Goal: Obtain resource: Obtain resource

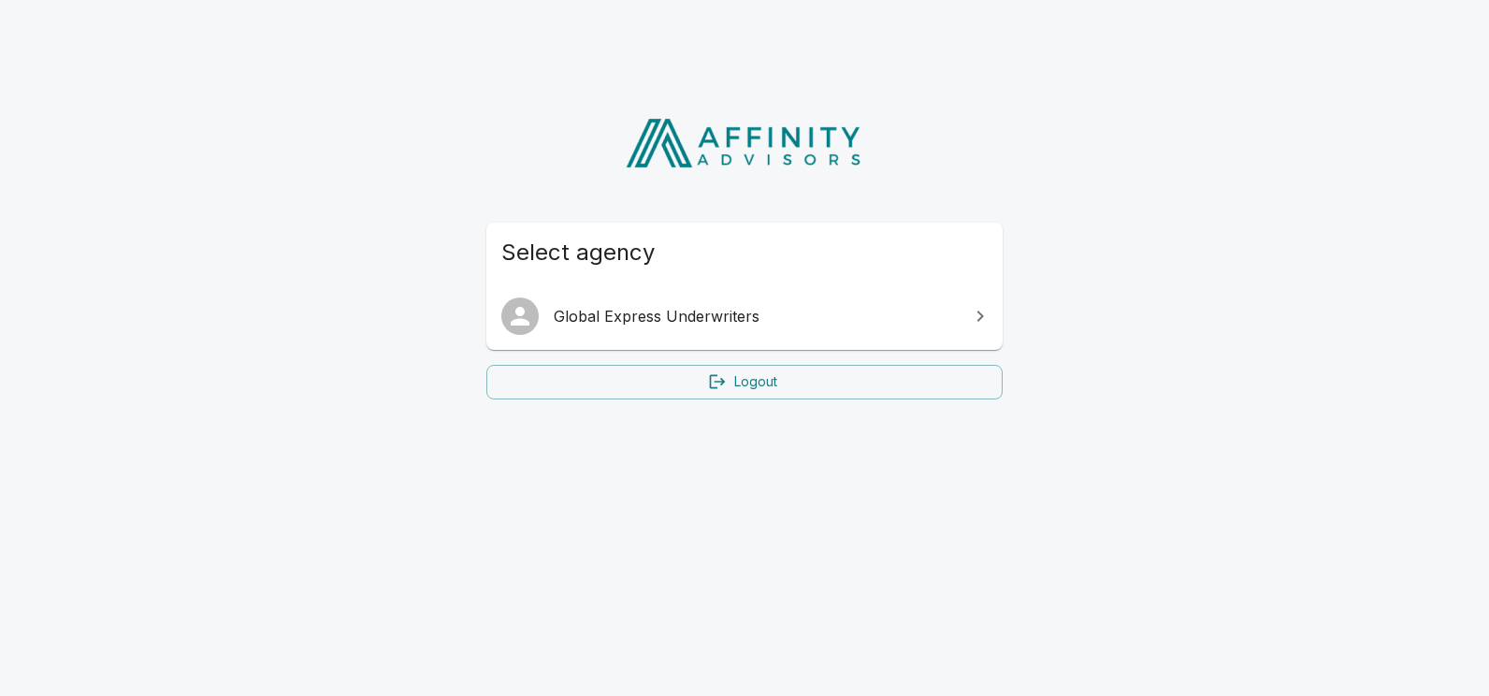
click at [693, 320] on span "Global Express Underwriters" at bounding box center [756, 316] width 404 height 22
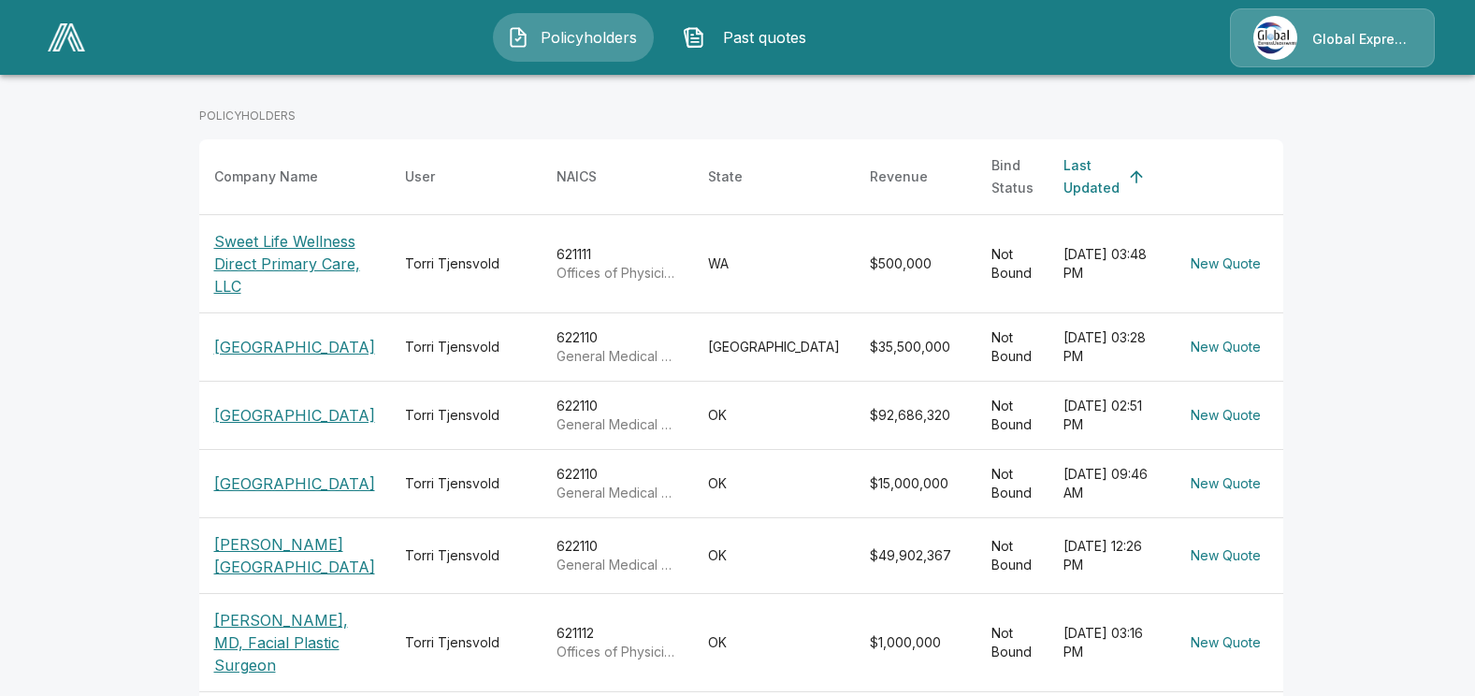
scroll to position [374, 0]
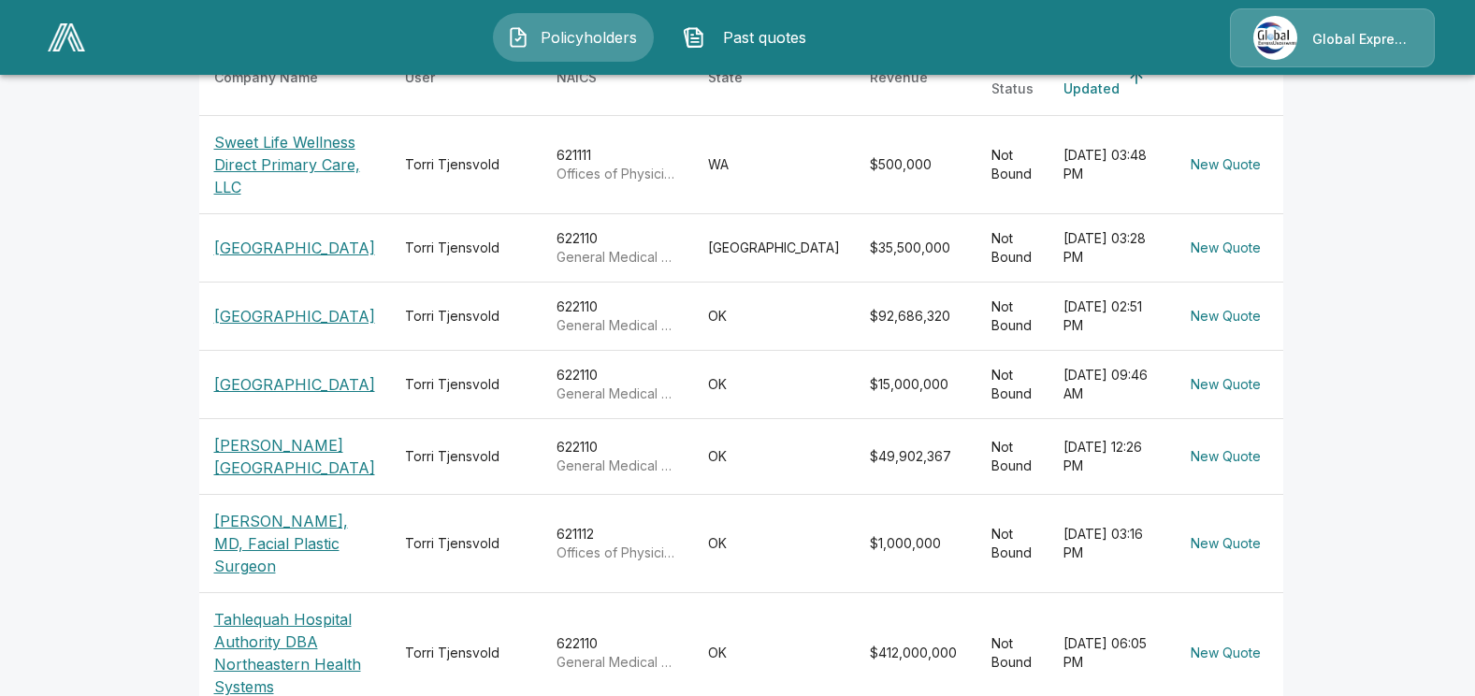
click at [267, 479] on p "[PERSON_NAME][GEOGRAPHIC_DATA]" at bounding box center [294, 456] width 161 height 45
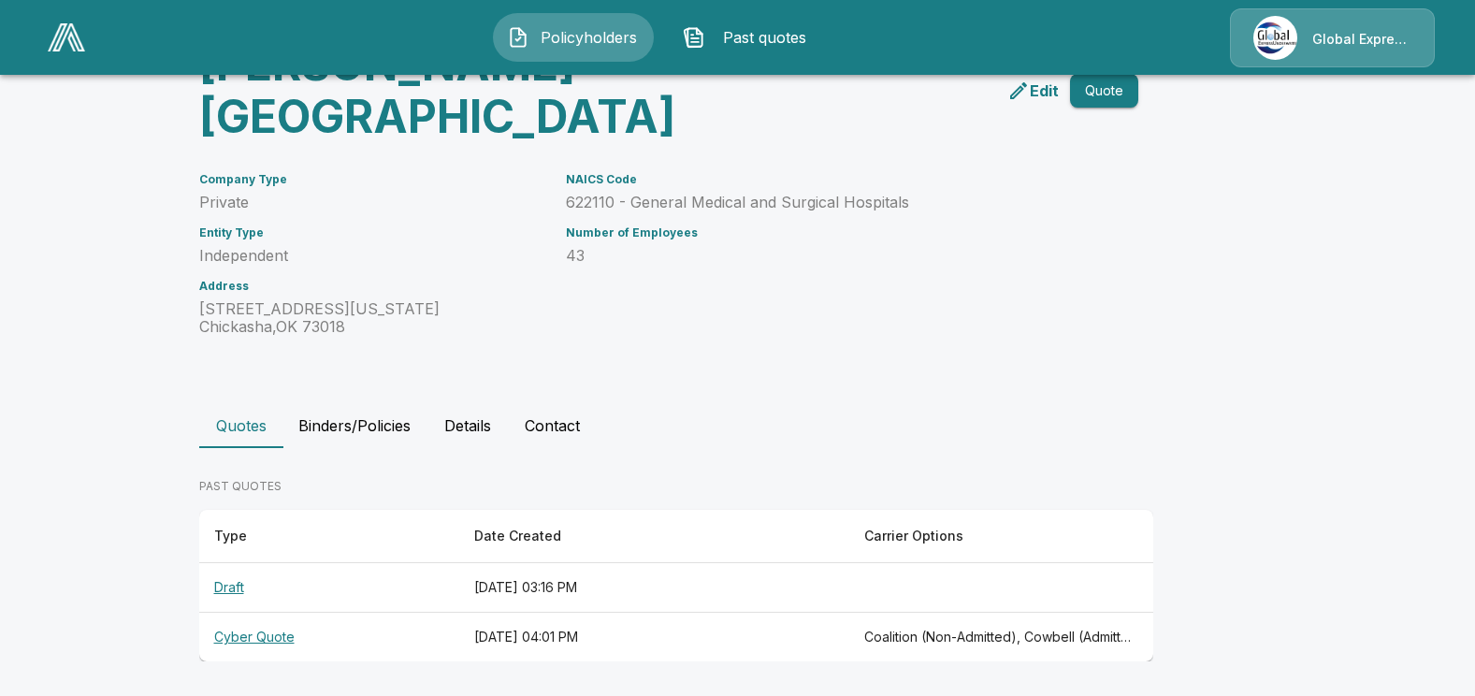
scroll to position [121, 0]
click at [268, 630] on th "Cyber Quote" at bounding box center [329, 637] width 260 height 50
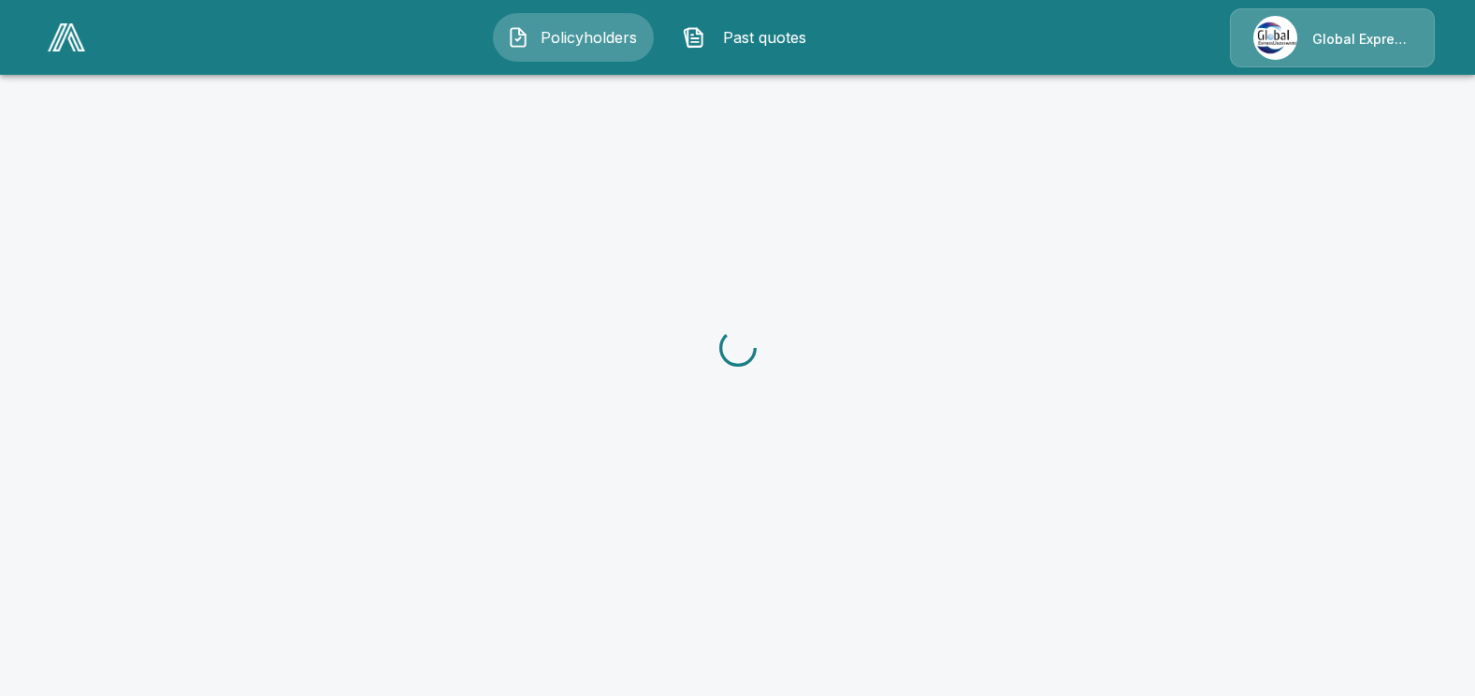
scroll to position [121, 0]
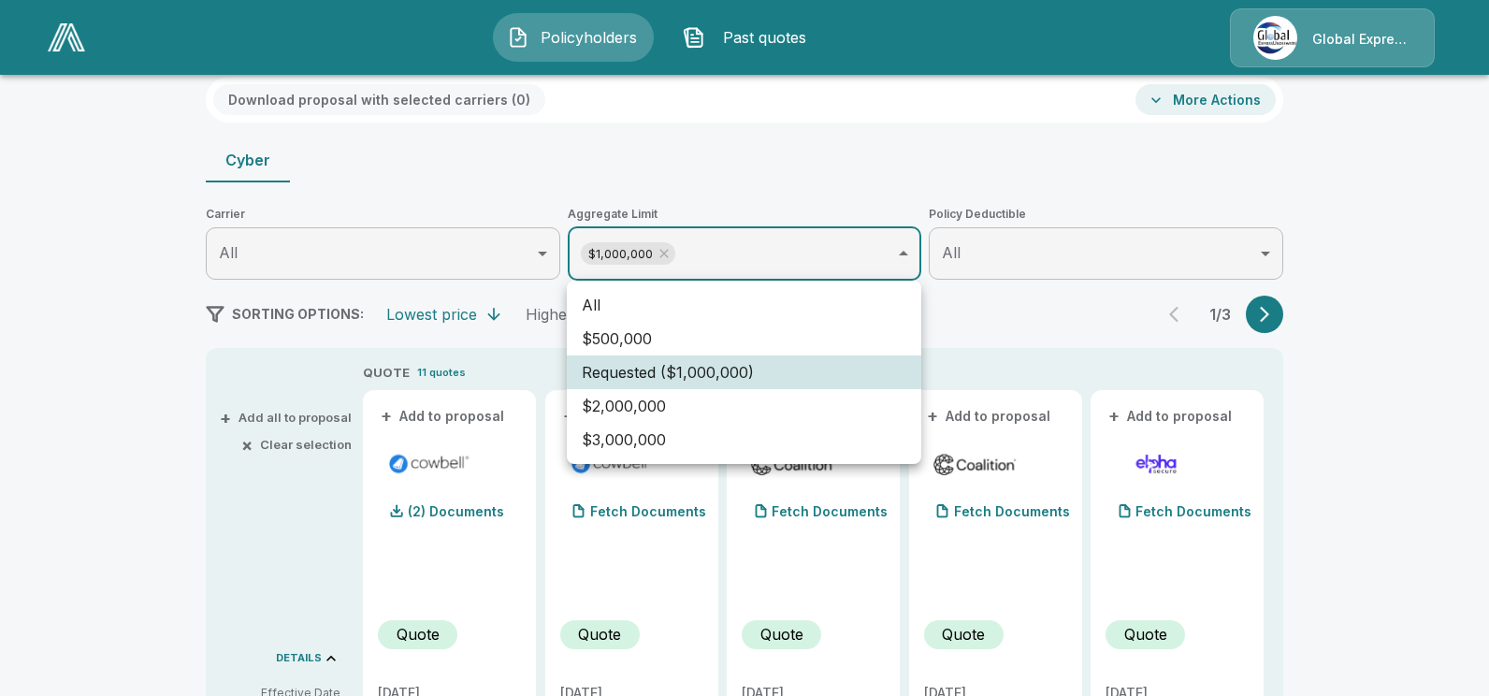
click at [636, 299] on li "All" at bounding box center [744, 305] width 354 height 34
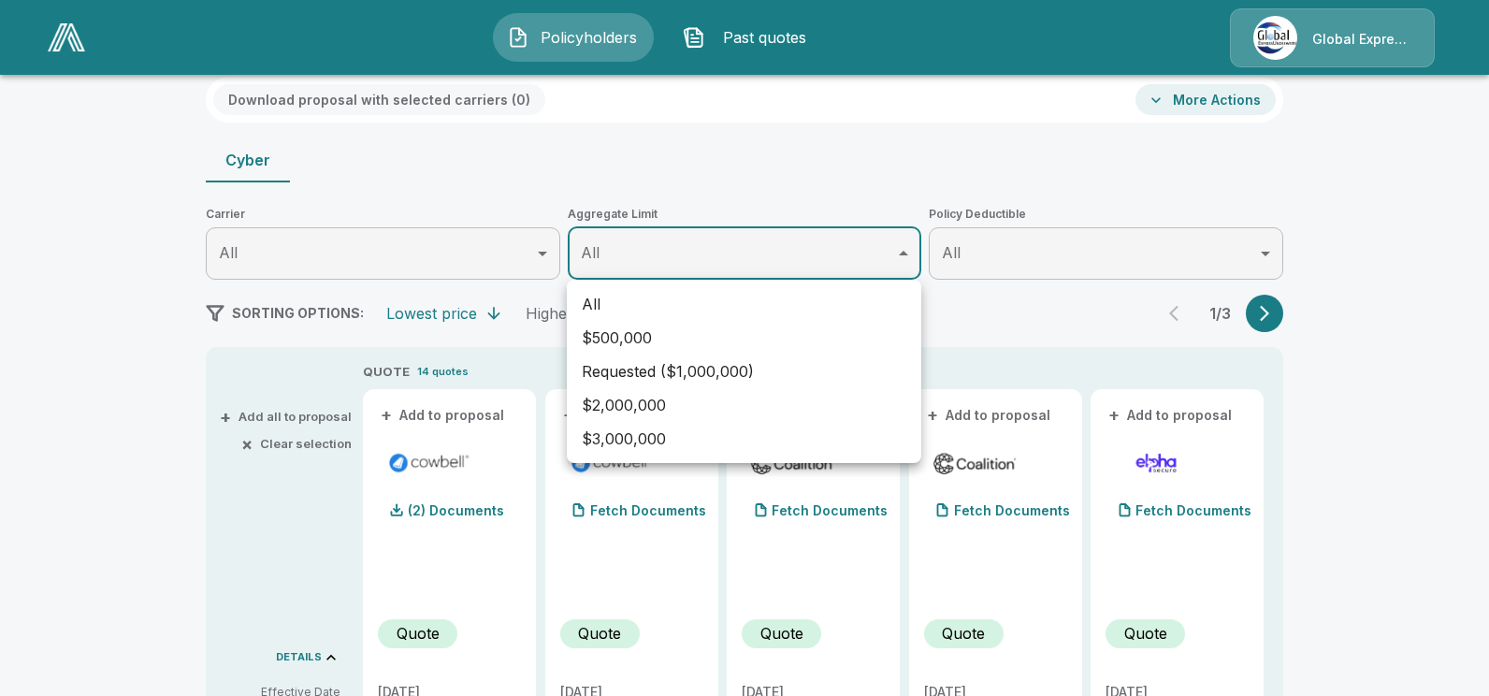
click at [1374, 448] on div at bounding box center [744, 348] width 1489 height 696
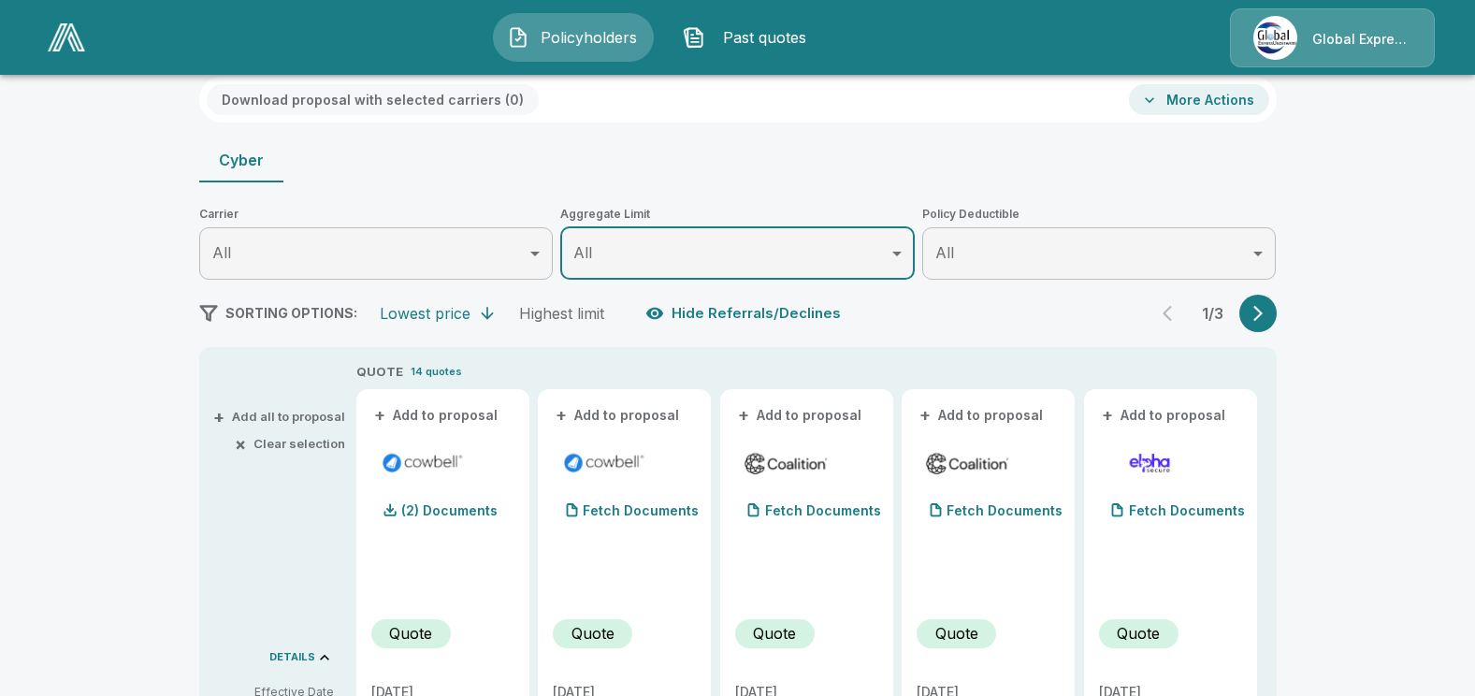
scroll to position [308, 0]
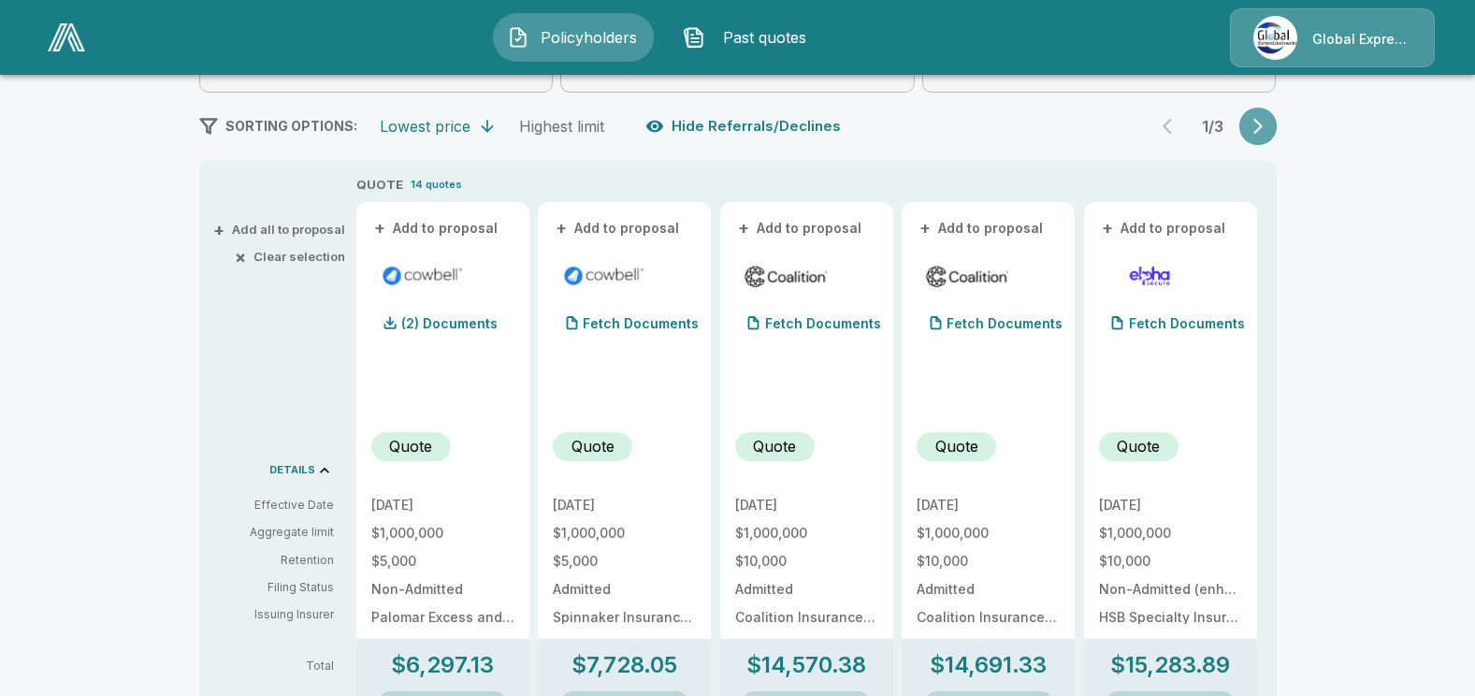
click at [1267, 130] on icon "button" at bounding box center [1258, 126] width 19 height 19
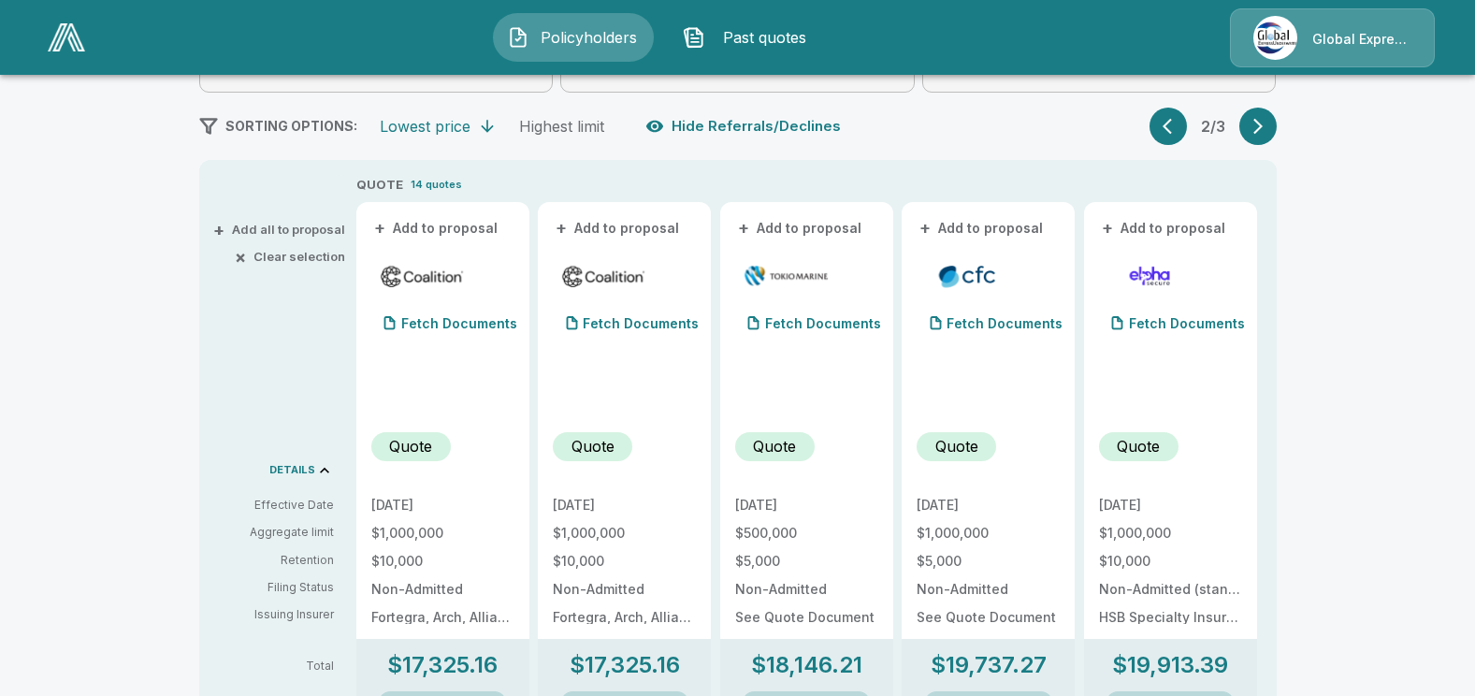
click at [1267, 130] on icon "button" at bounding box center [1258, 126] width 19 height 19
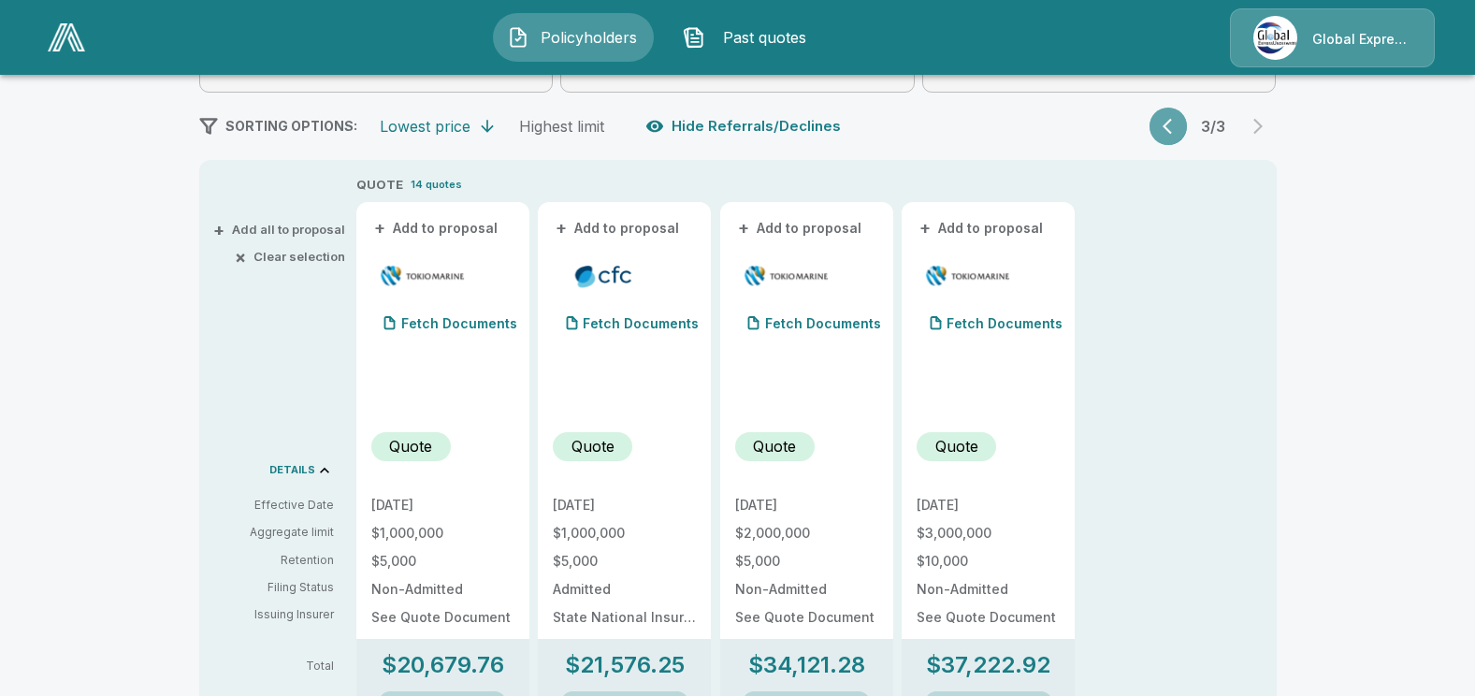
click at [1178, 131] on icon "button" at bounding box center [1172, 126] width 19 height 19
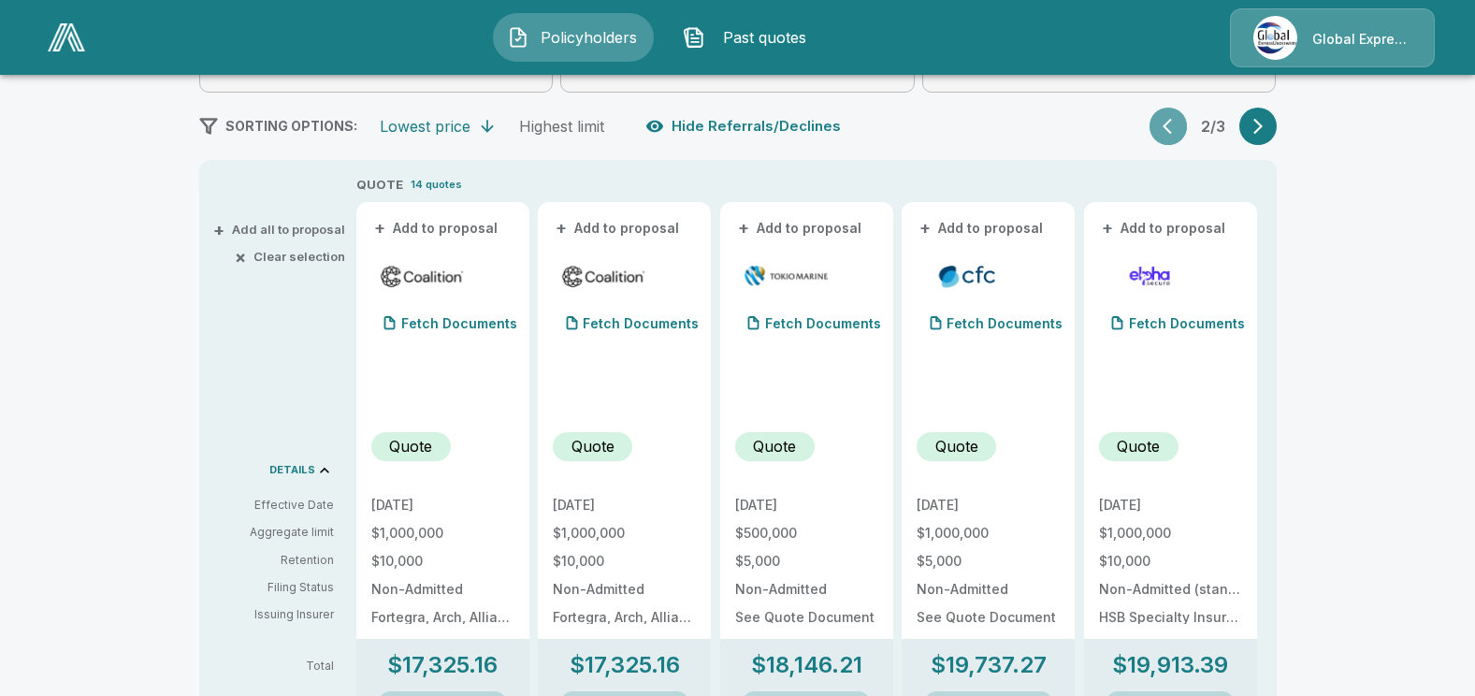
click at [1178, 131] on icon "button" at bounding box center [1172, 126] width 19 height 19
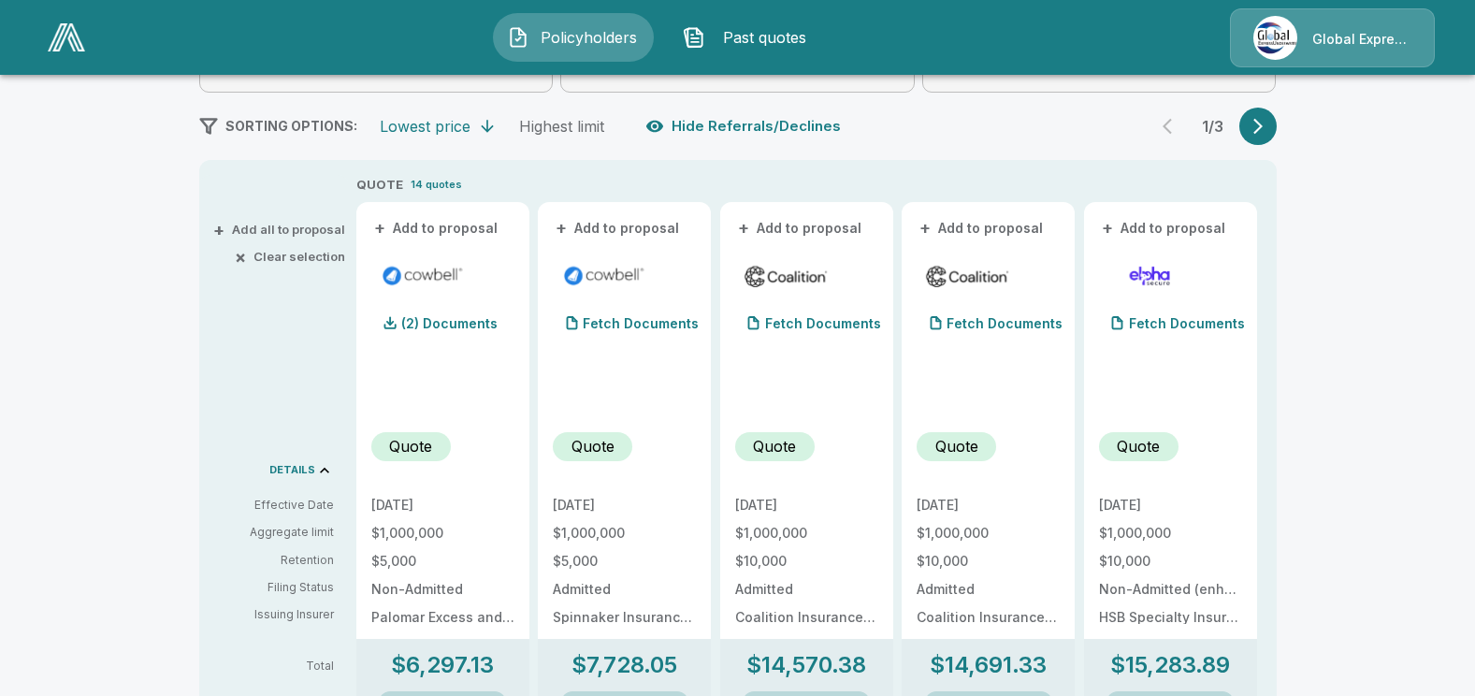
click at [1263, 130] on icon "button" at bounding box center [1257, 127] width 9 height 16
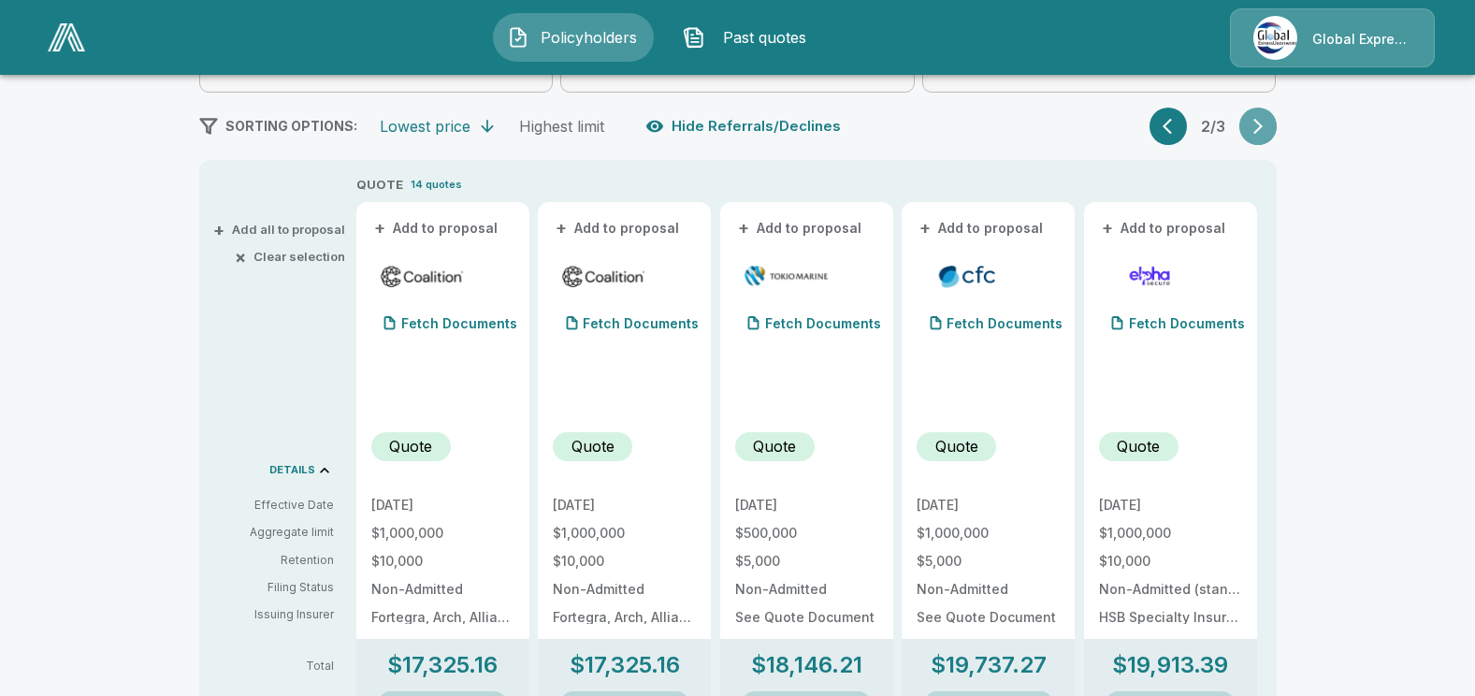
click at [1263, 129] on icon "button" at bounding box center [1257, 127] width 9 height 16
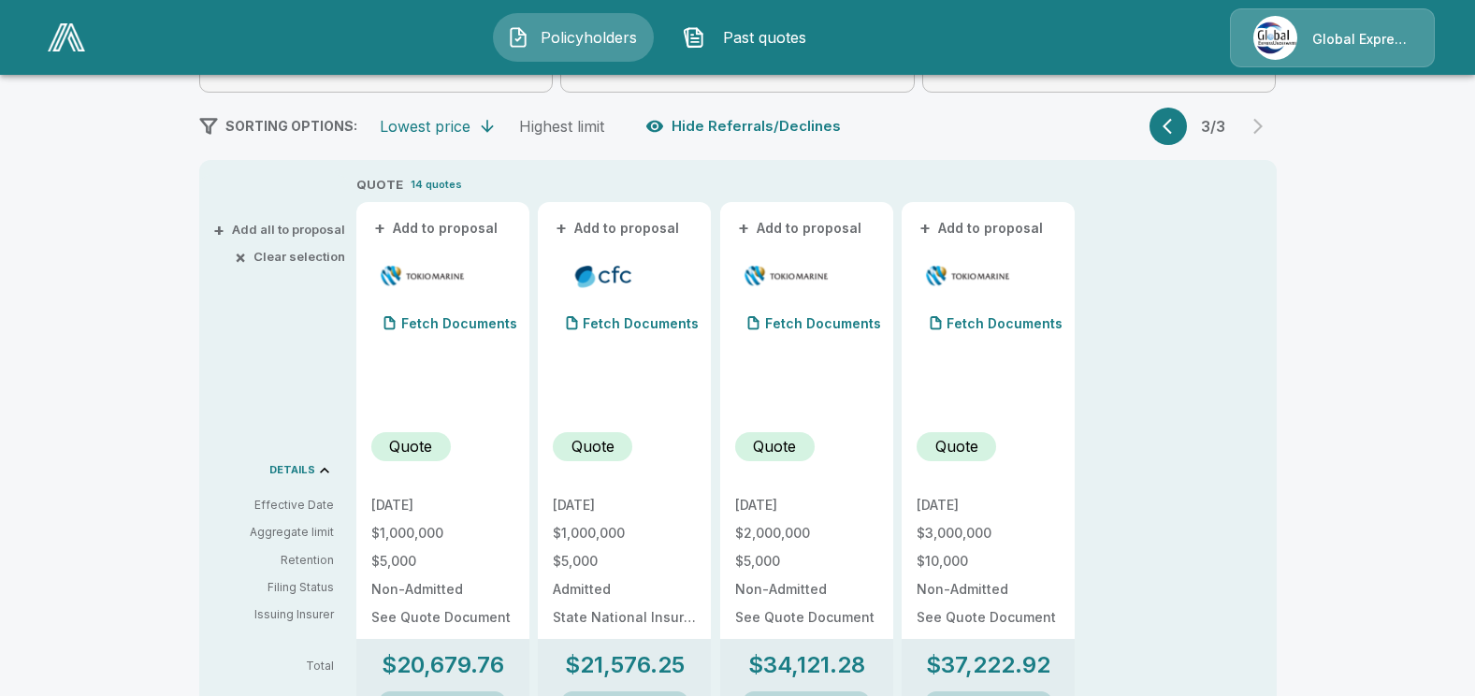
click at [1176, 129] on icon "button" at bounding box center [1172, 126] width 19 height 19
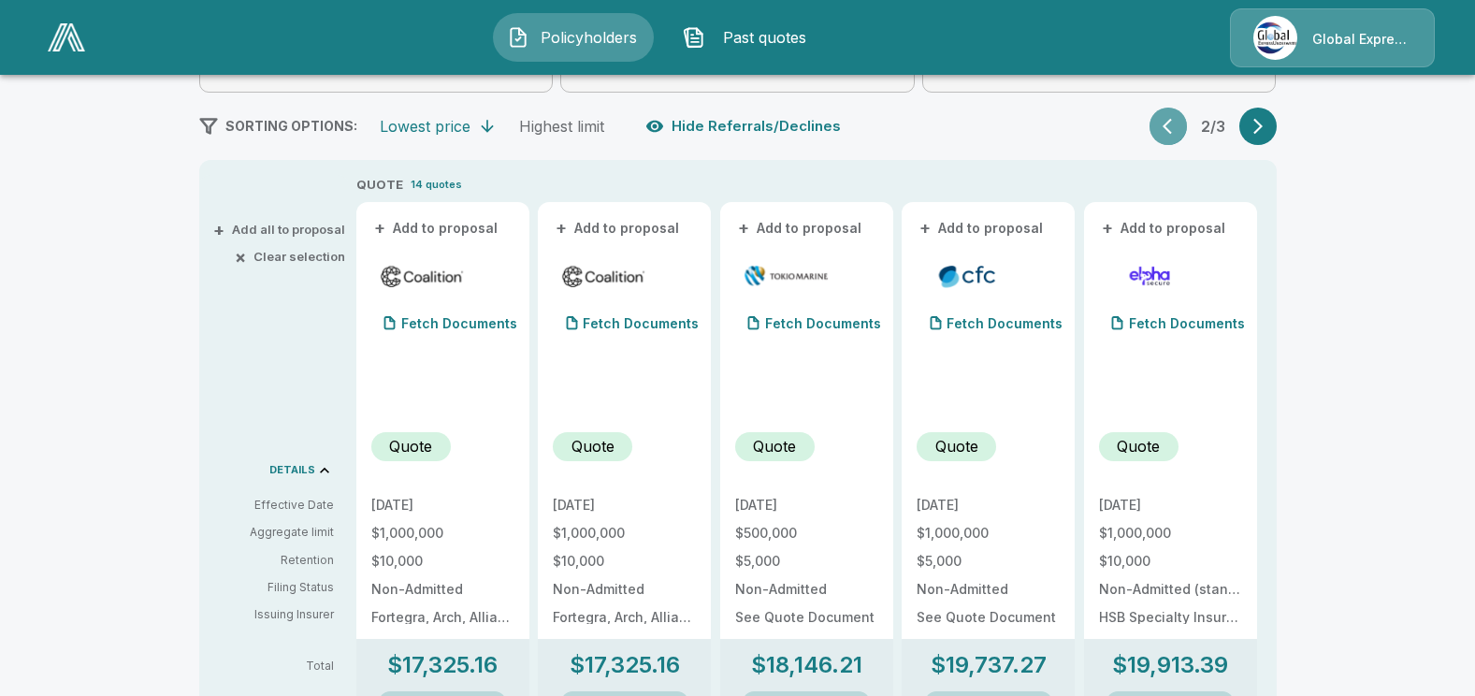
click at [1176, 129] on icon "button" at bounding box center [1172, 126] width 19 height 19
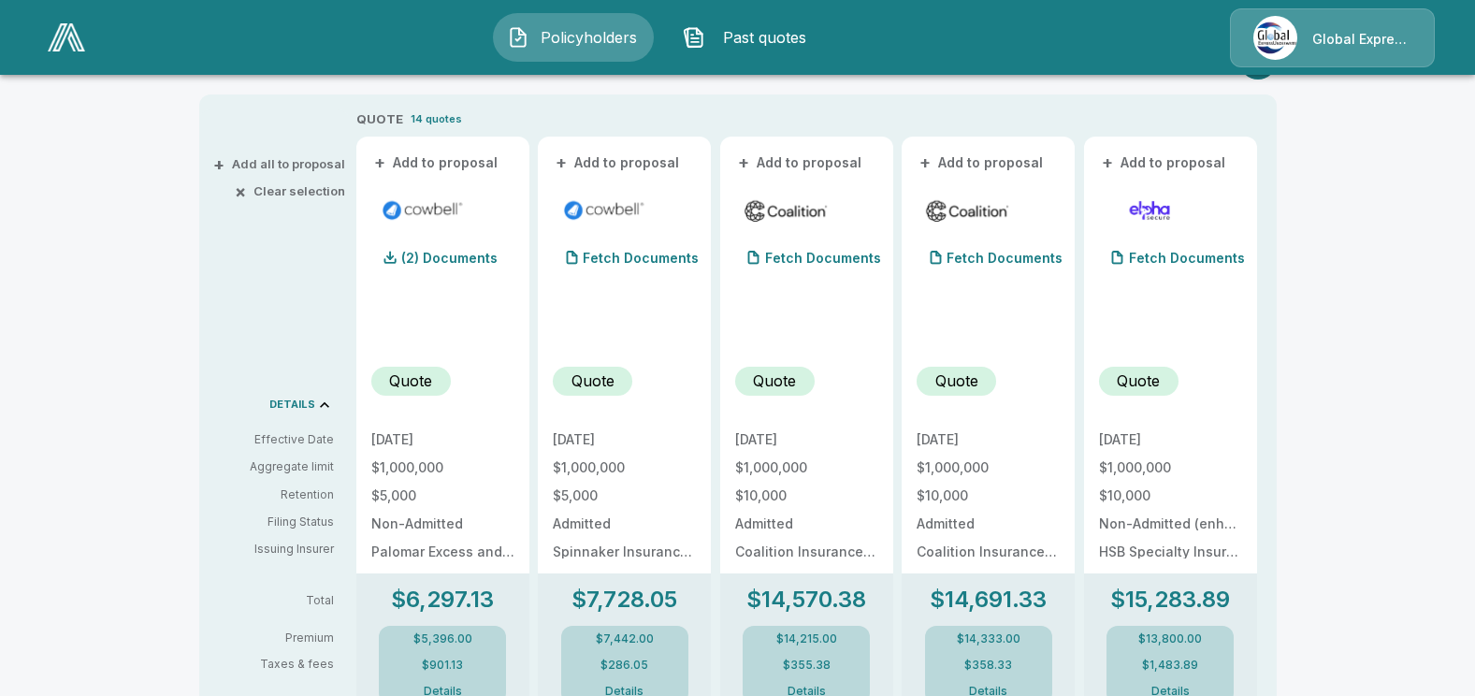
scroll to position [194, 0]
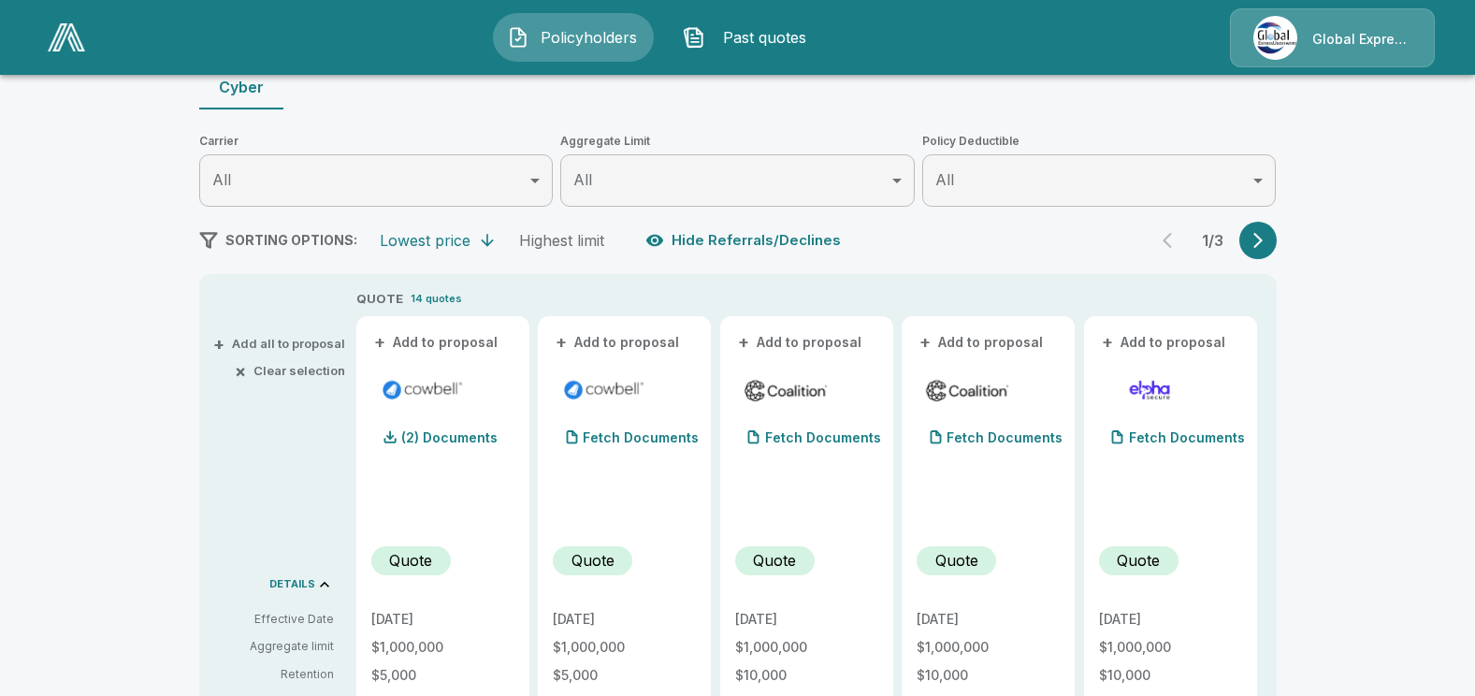
click at [1264, 239] on icon "button" at bounding box center [1258, 240] width 19 height 19
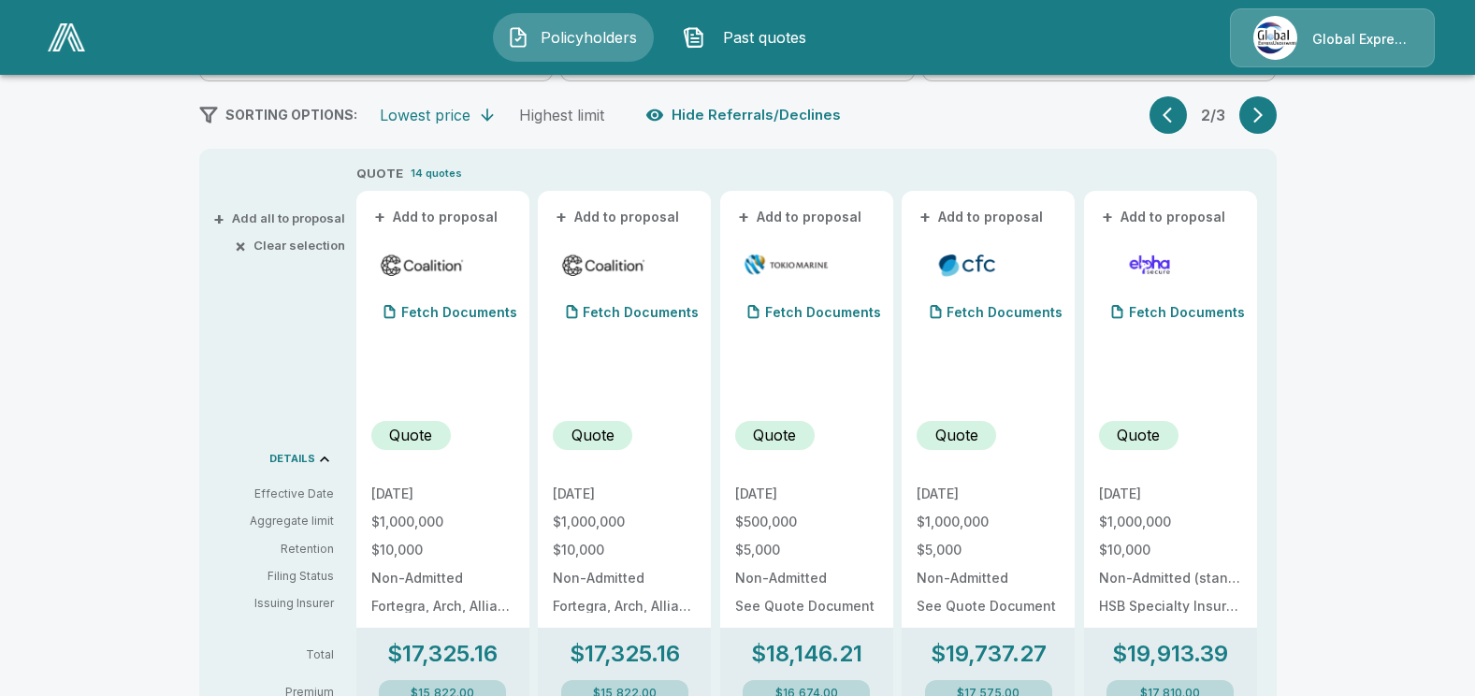
scroll to position [287, 0]
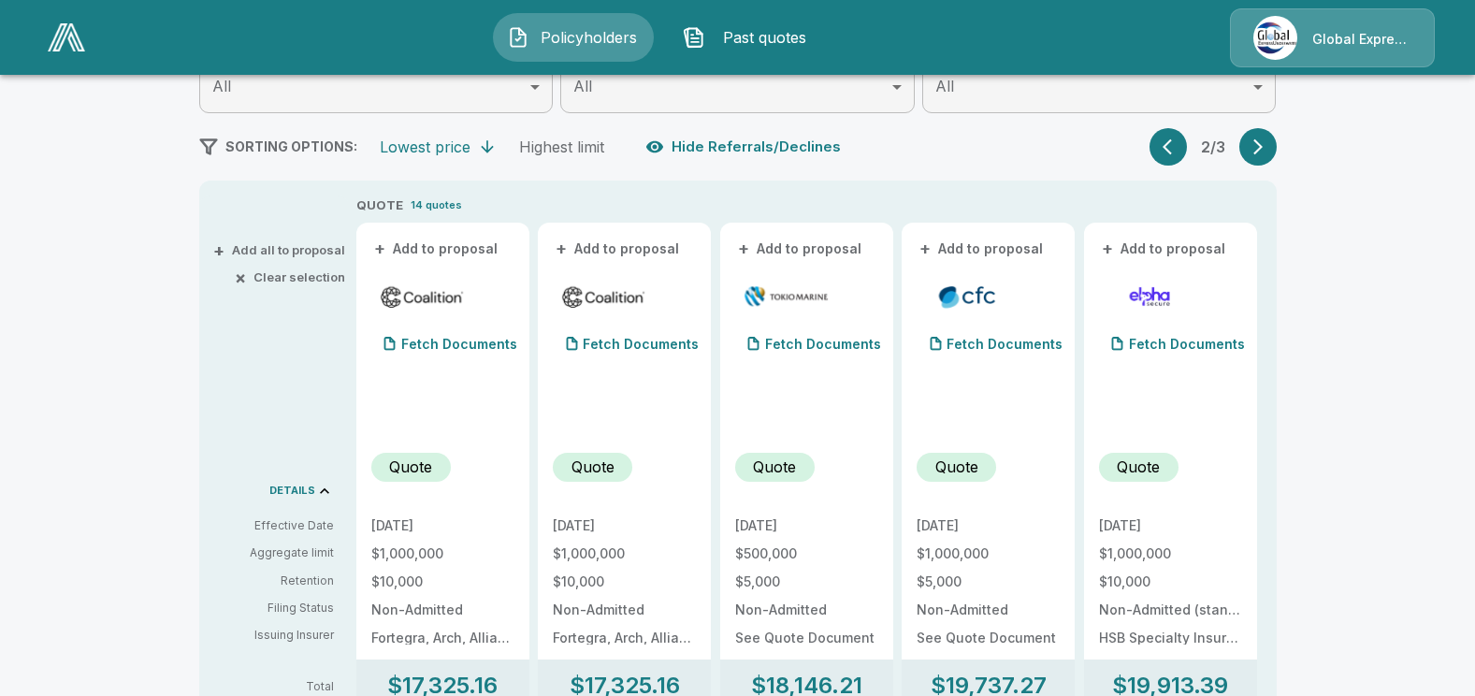
click at [1267, 150] on icon "button" at bounding box center [1258, 146] width 19 height 19
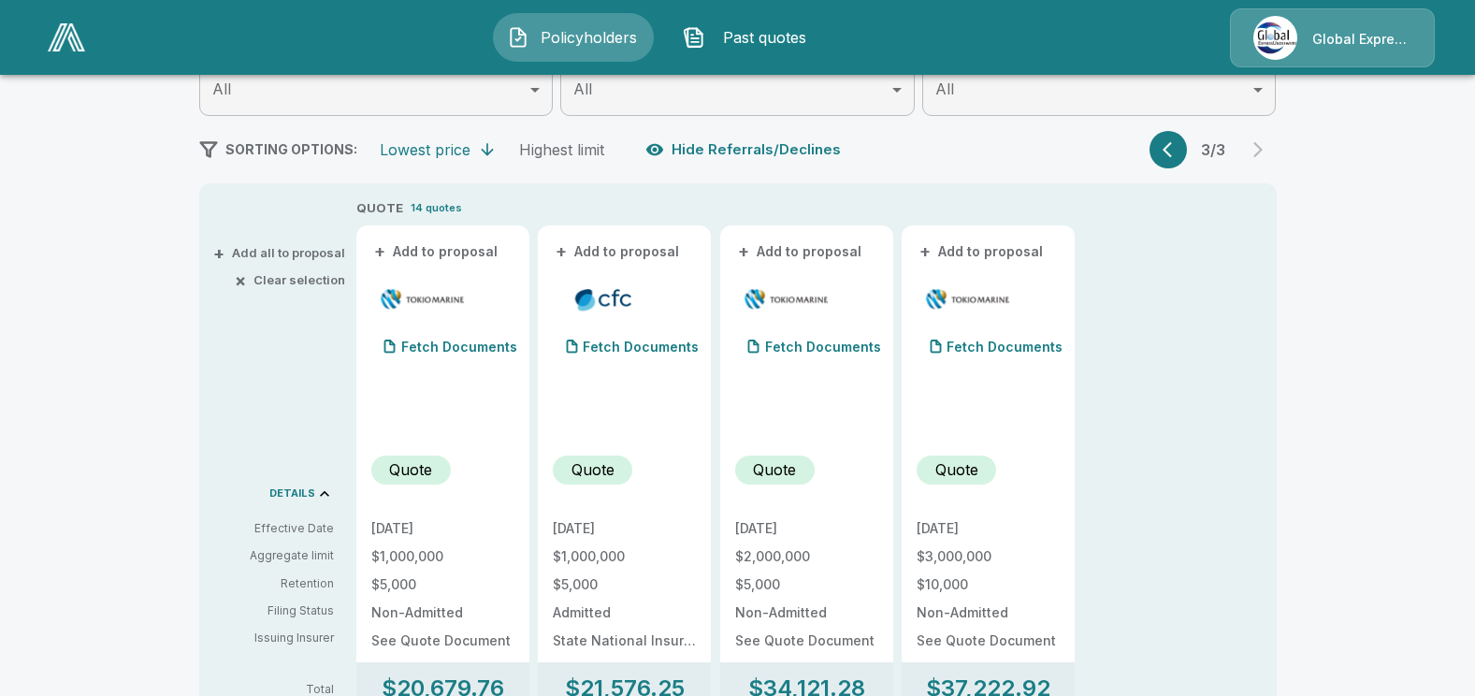
scroll to position [187, 0]
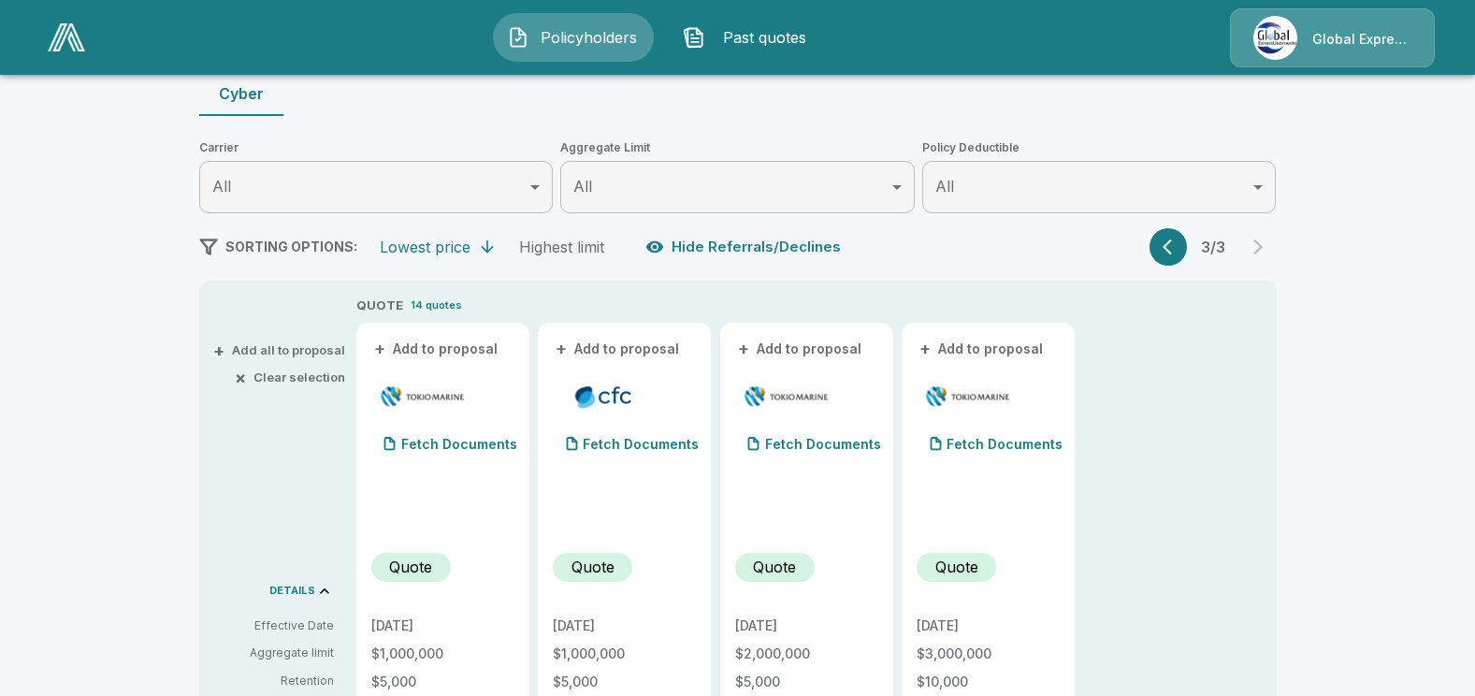
click at [1178, 239] on icon "button" at bounding box center [1172, 247] width 19 height 19
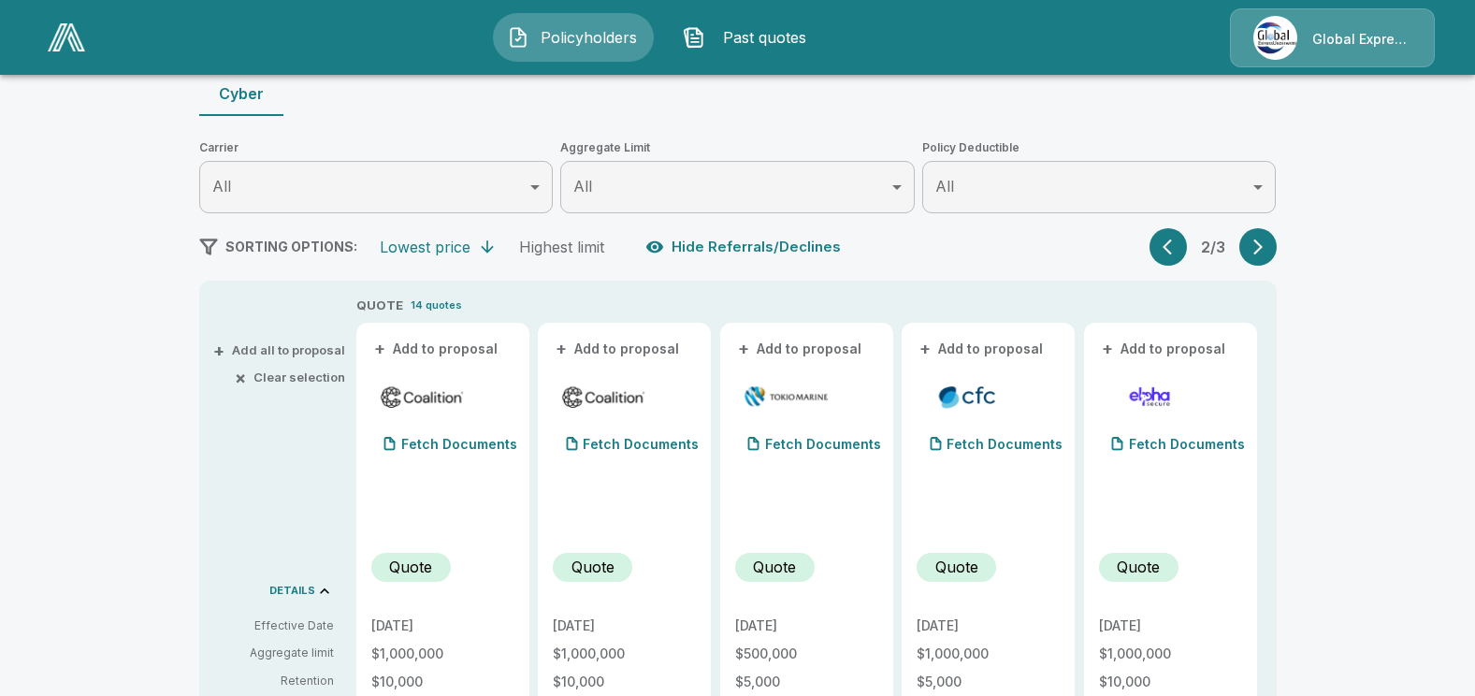
click at [1172, 251] on icon "button" at bounding box center [1167, 247] width 9 height 16
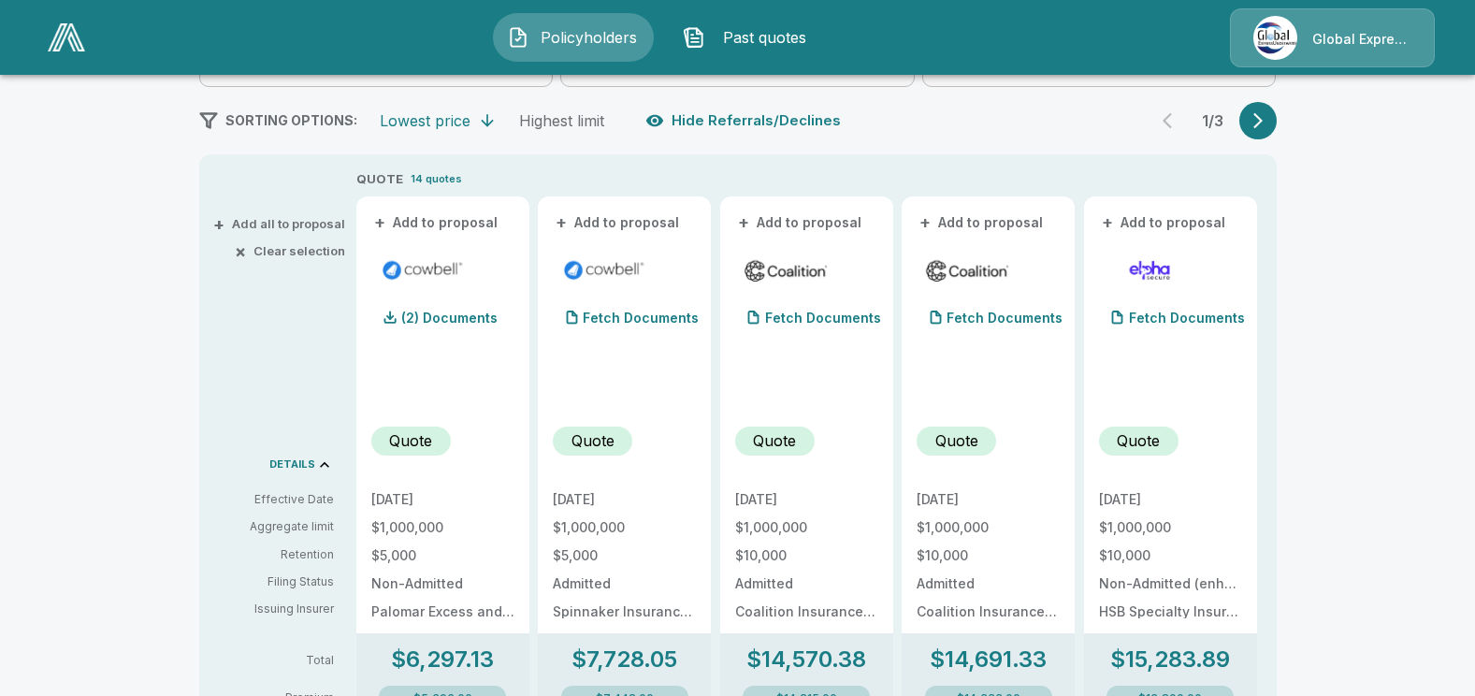
scroll to position [281, 0]
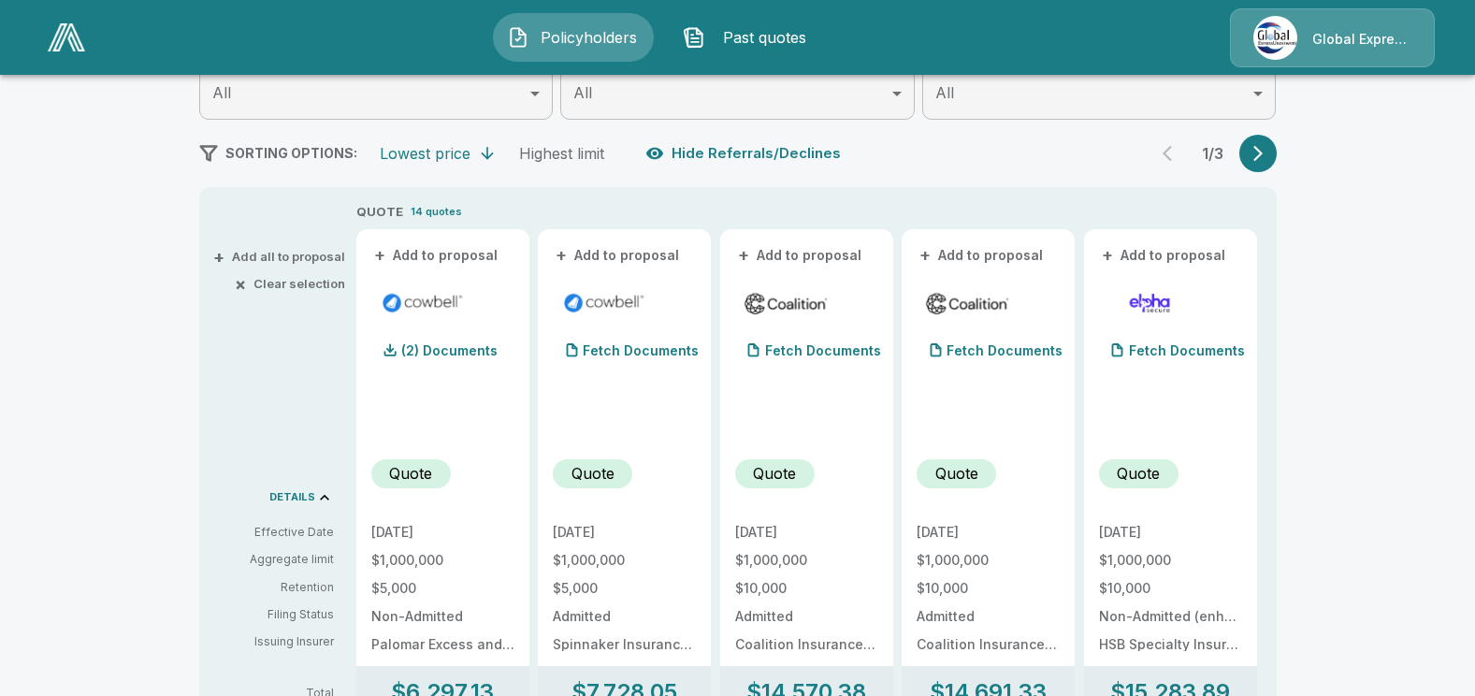
click at [1263, 154] on icon "button" at bounding box center [1258, 153] width 19 height 19
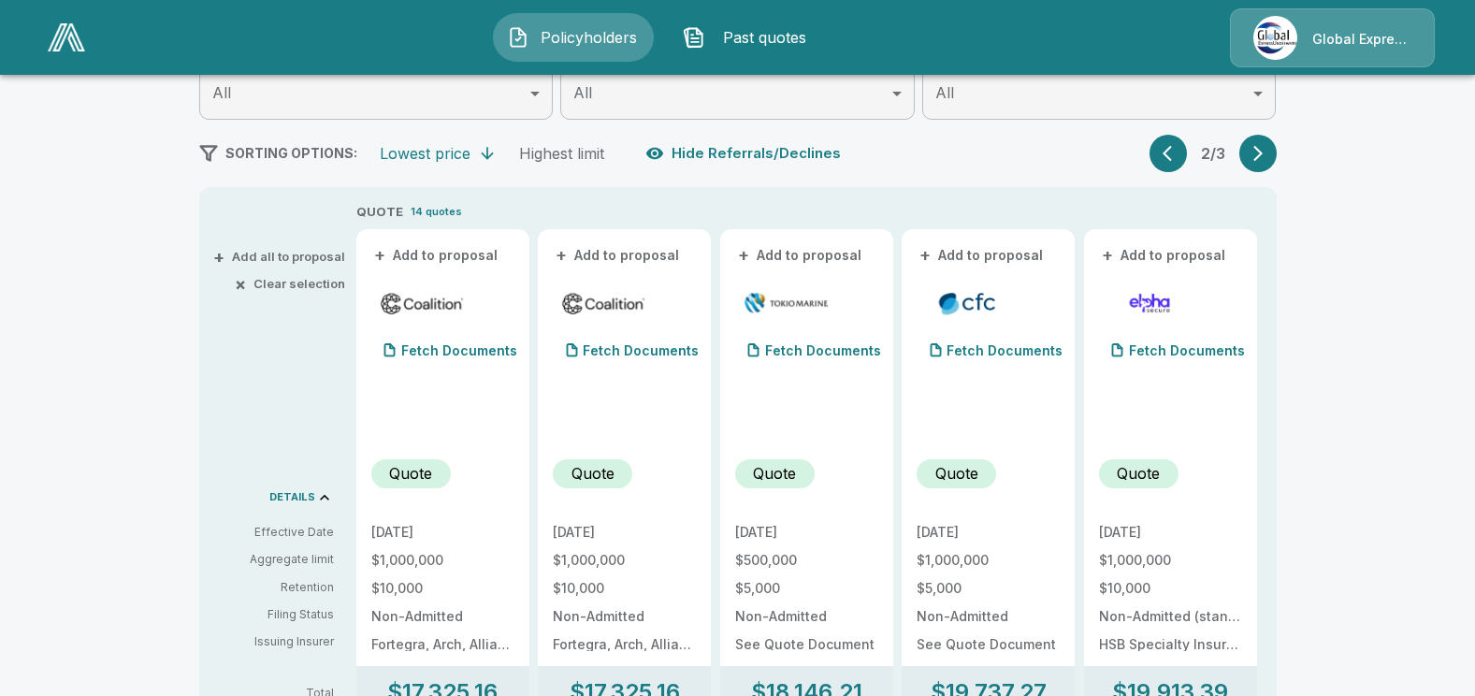
click at [1263, 154] on icon "button" at bounding box center [1258, 153] width 19 height 19
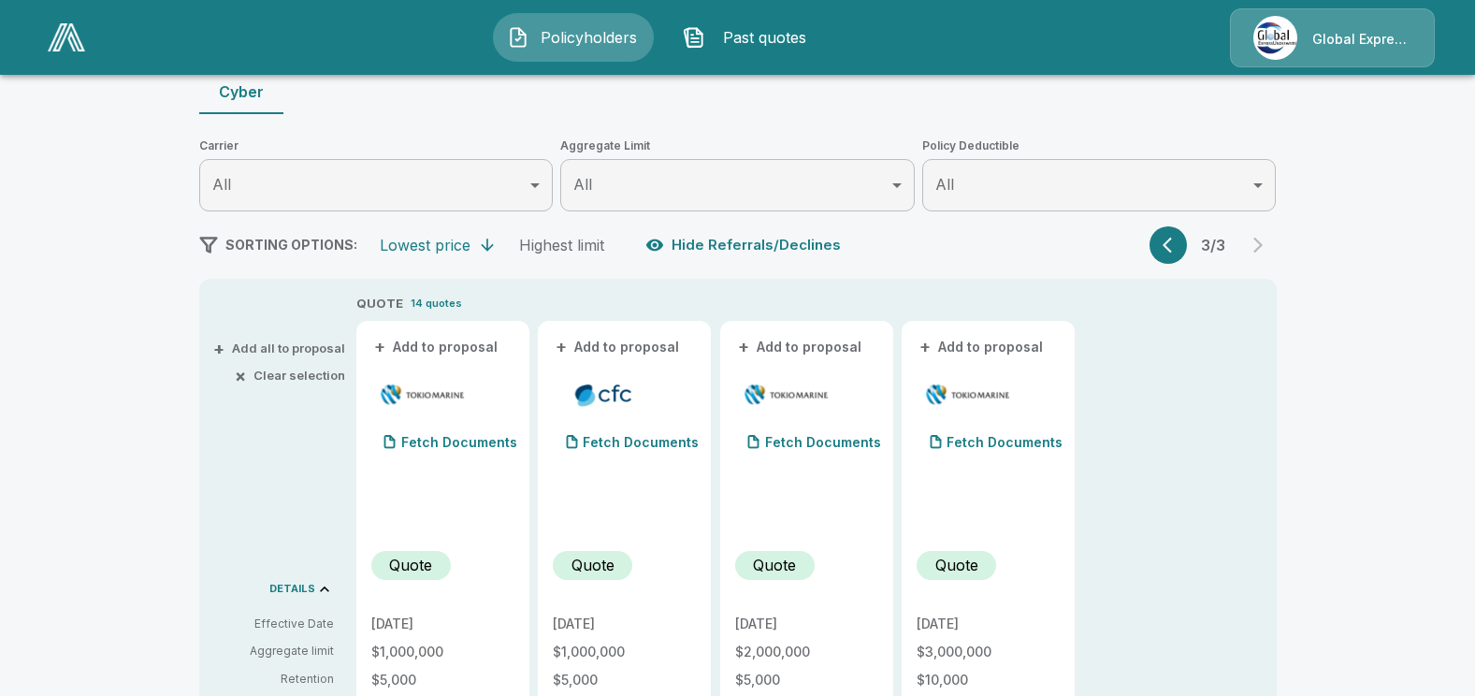
scroll to position [187, 0]
click at [1170, 247] on icon "button" at bounding box center [1167, 247] width 9 height 16
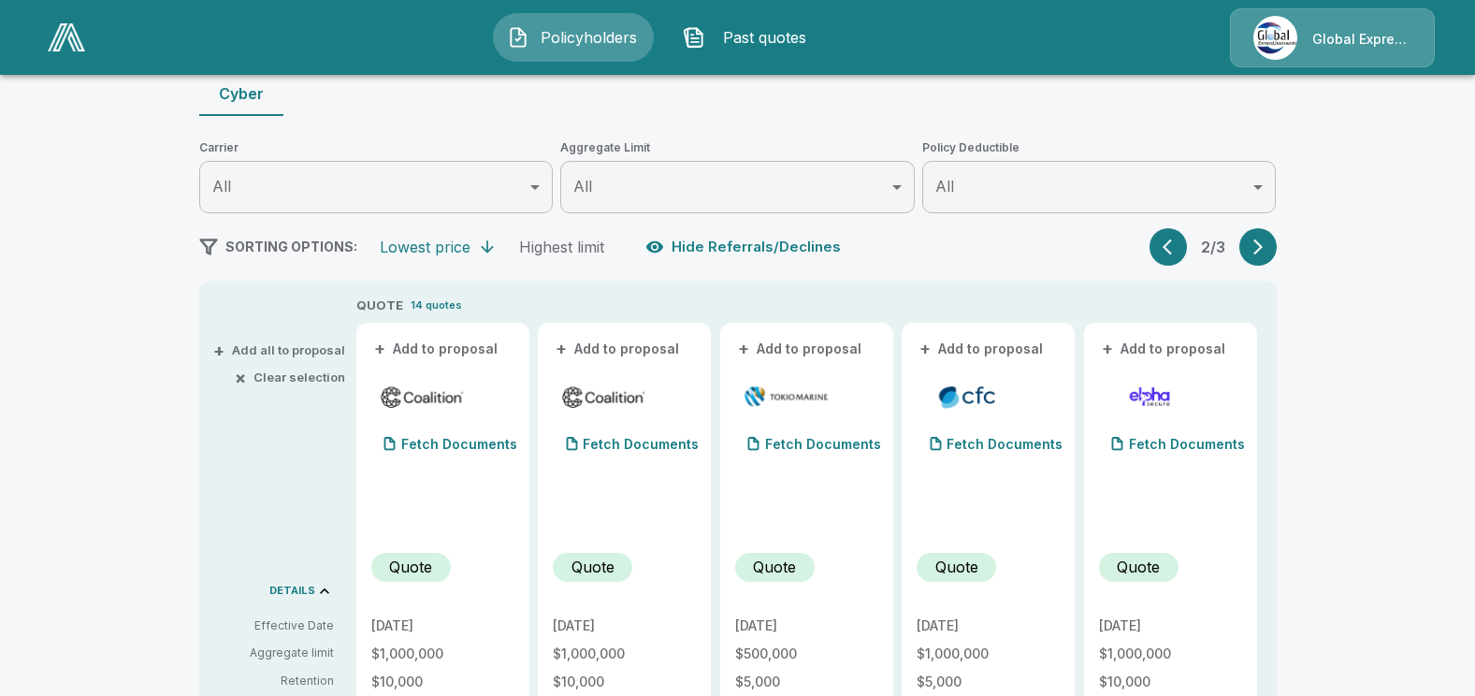
click at [1170, 247] on icon "button" at bounding box center [1167, 247] width 9 height 16
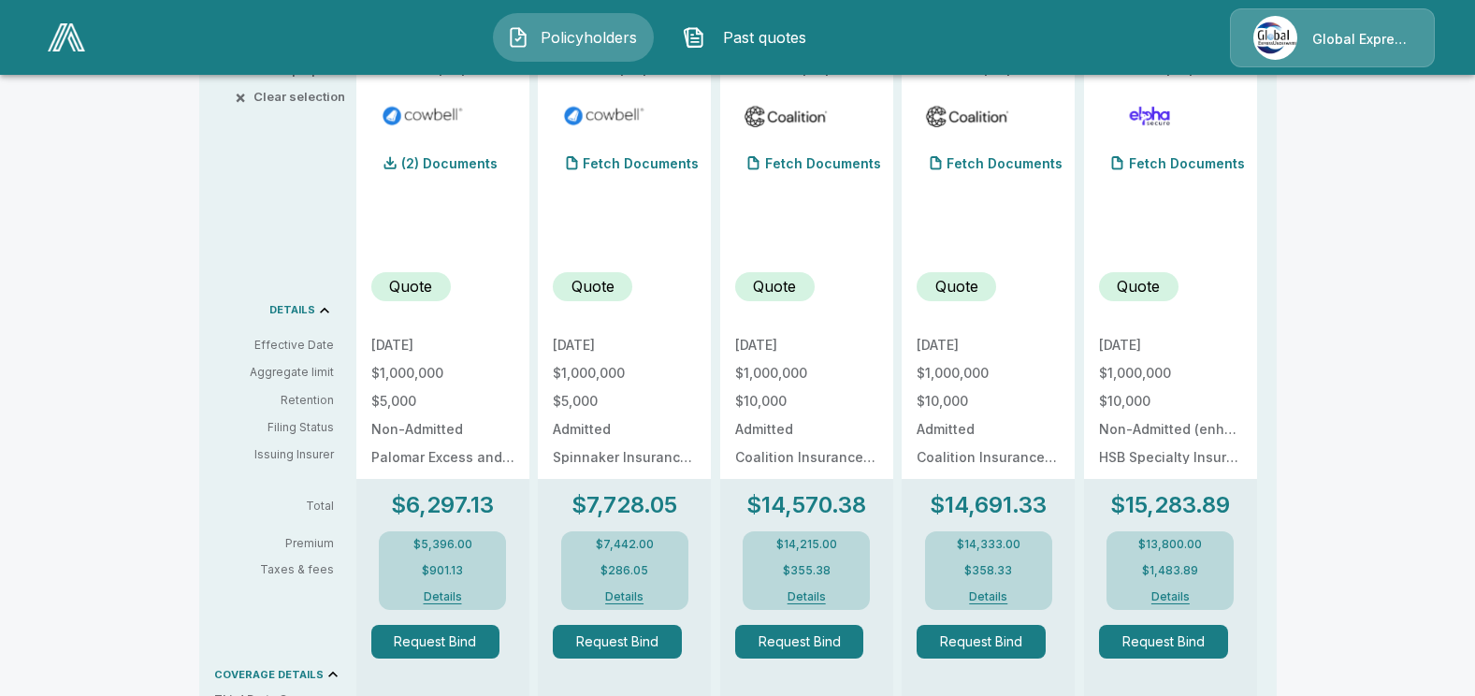
scroll to position [655, 0]
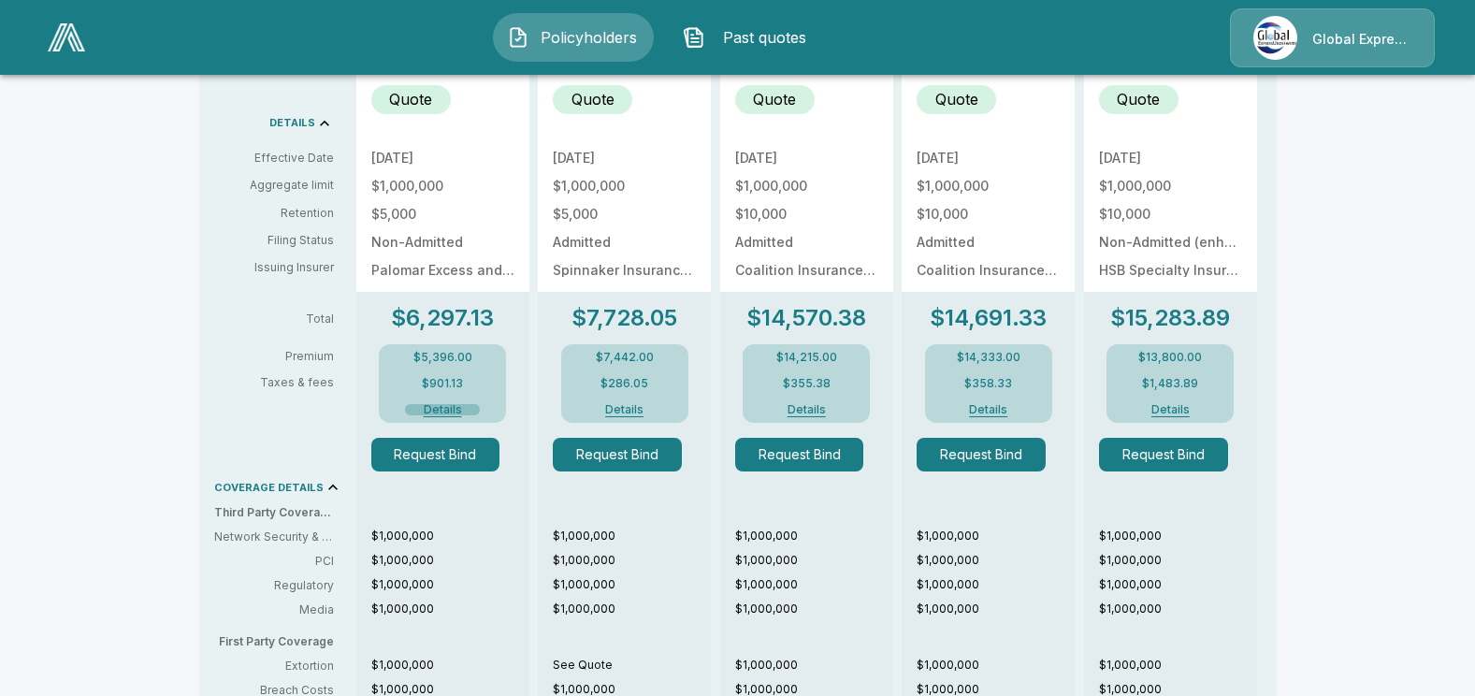
click at [441, 409] on button "Details" at bounding box center [442, 409] width 75 height 11
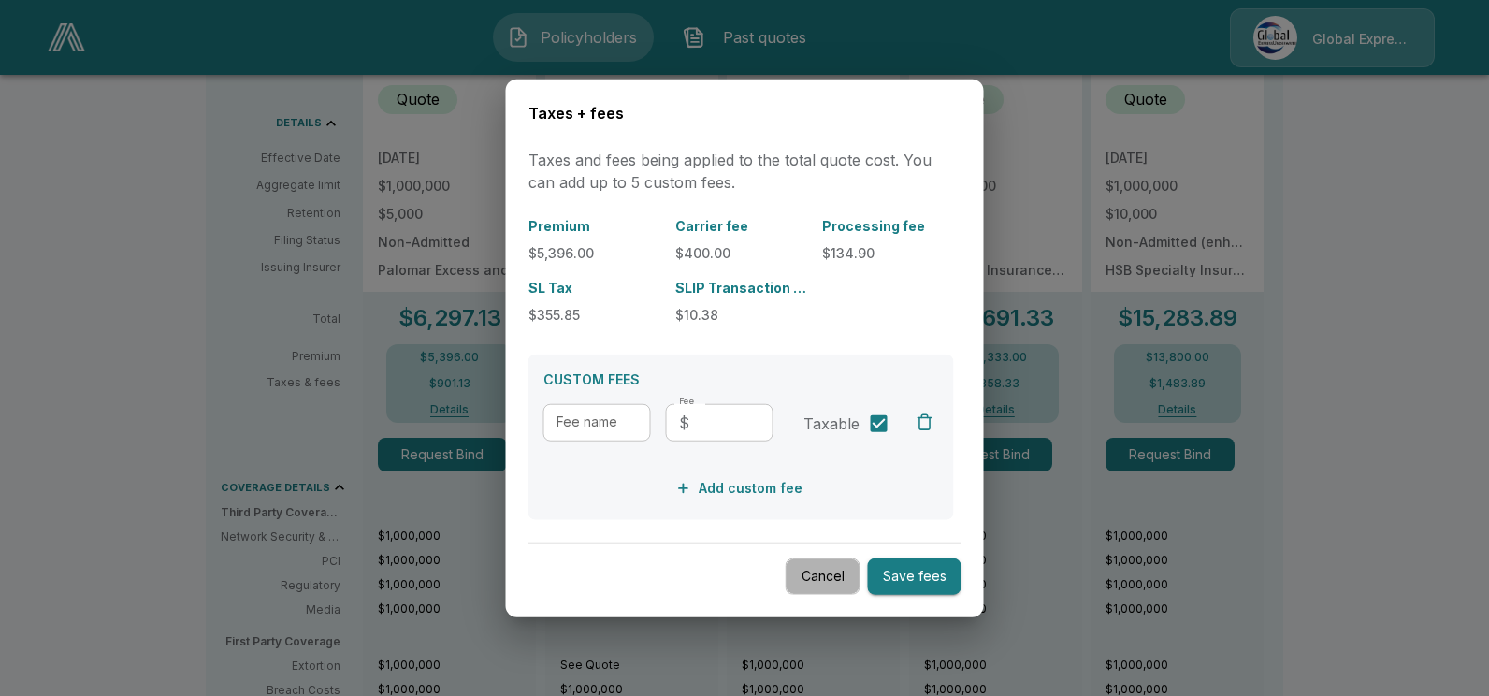
click at [826, 578] on button "Cancel" at bounding box center [823, 576] width 75 height 36
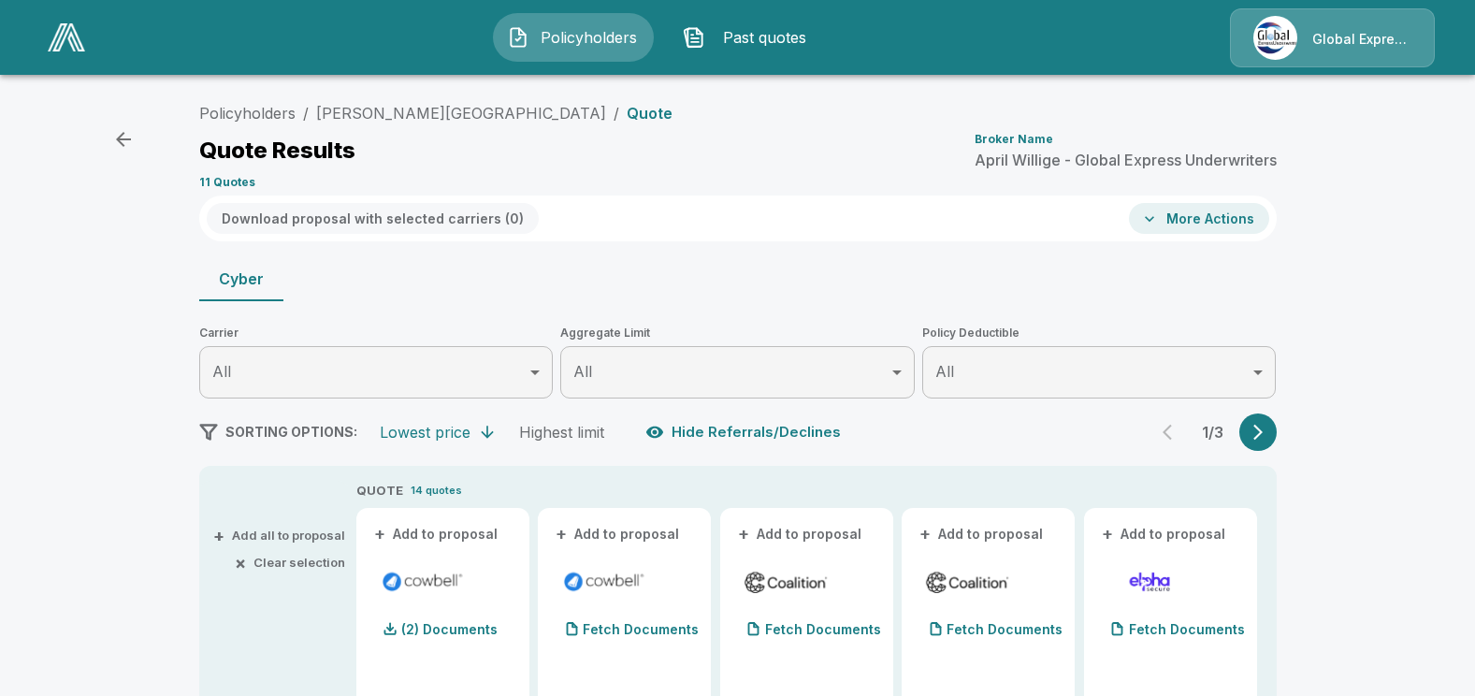
scroll to position [0, 0]
click at [441, 535] on button "+ Add to proposal" at bounding box center [436, 536] width 131 height 21
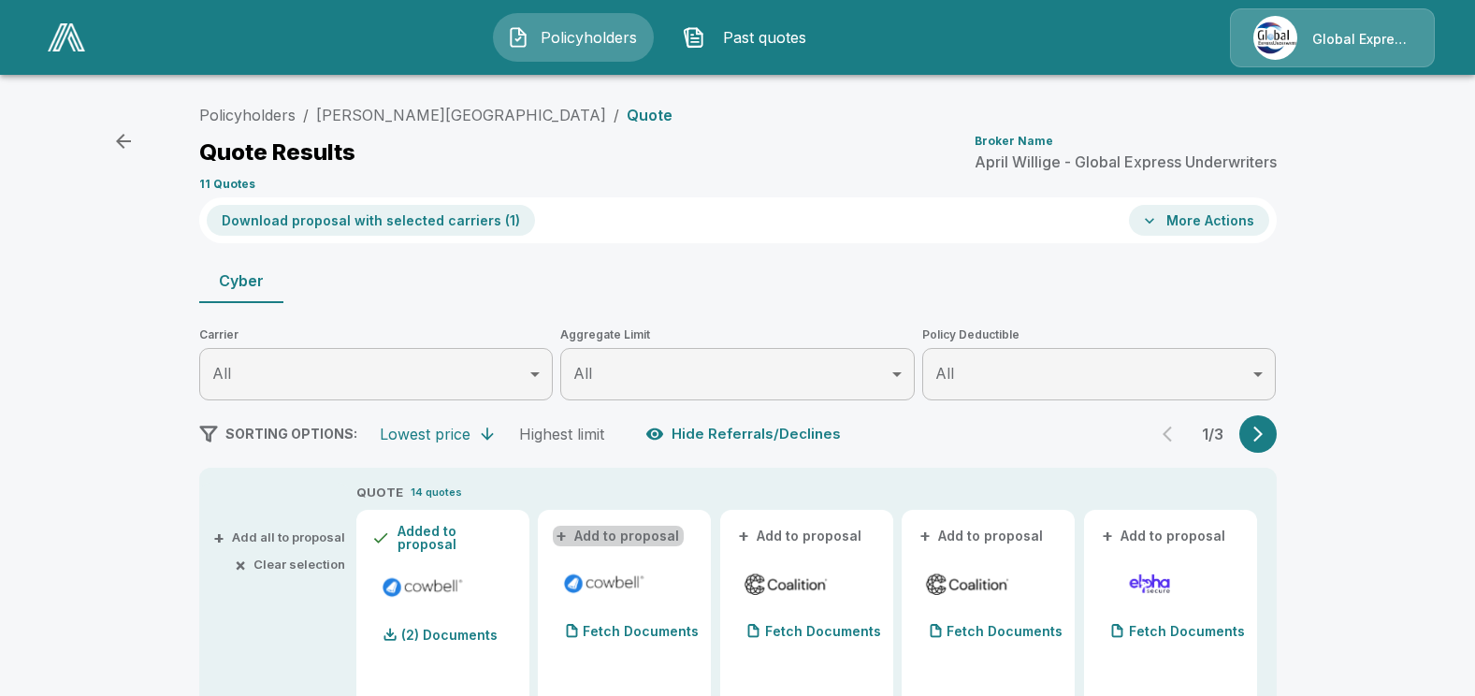
click at [632, 539] on button "+ Add to proposal" at bounding box center [618, 536] width 131 height 21
click at [468, 222] on button "Download proposal with selected carriers ( 2 )" at bounding box center [372, 220] width 331 height 31
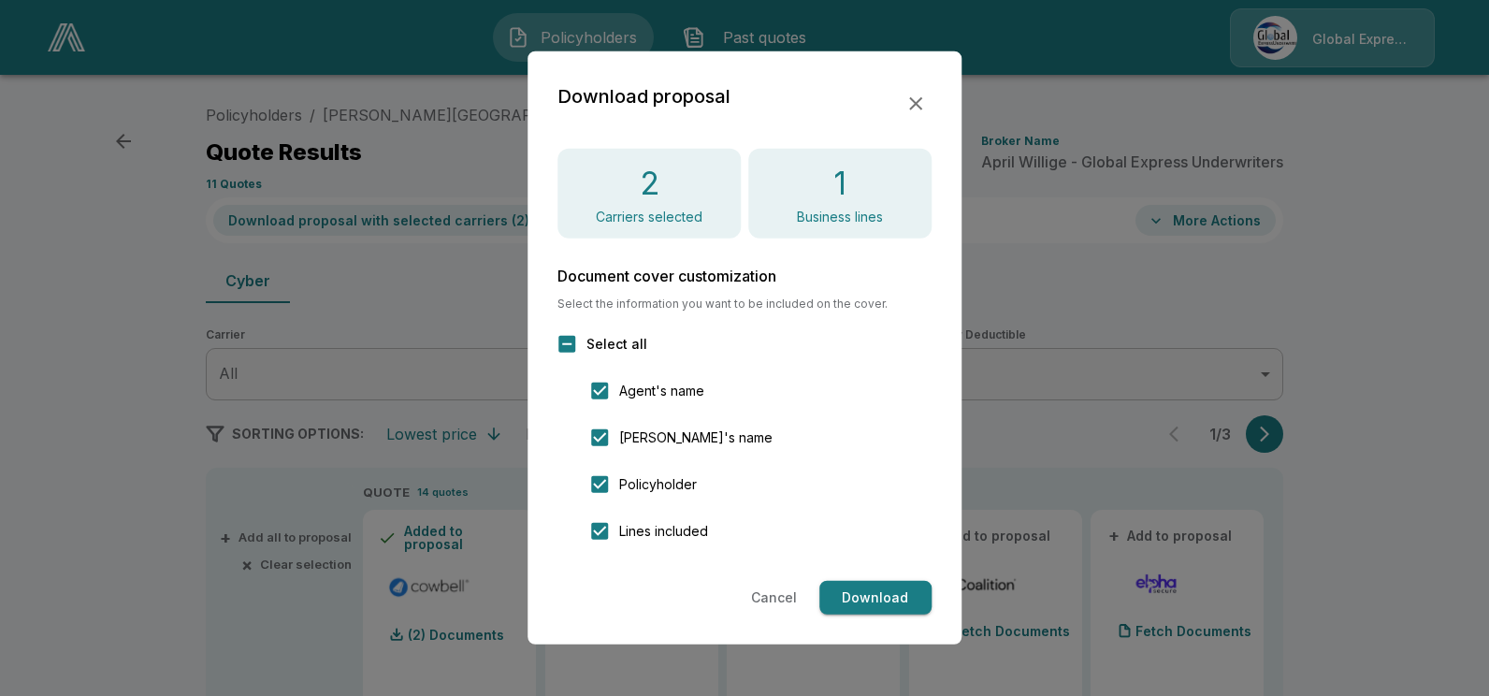
click at [892, 588] on button "Download" at bounding box center [875, 598] width 112 height 35
click at [777, 590] on button "Cancel" at bounding box center [774, 598] width 61 height 35
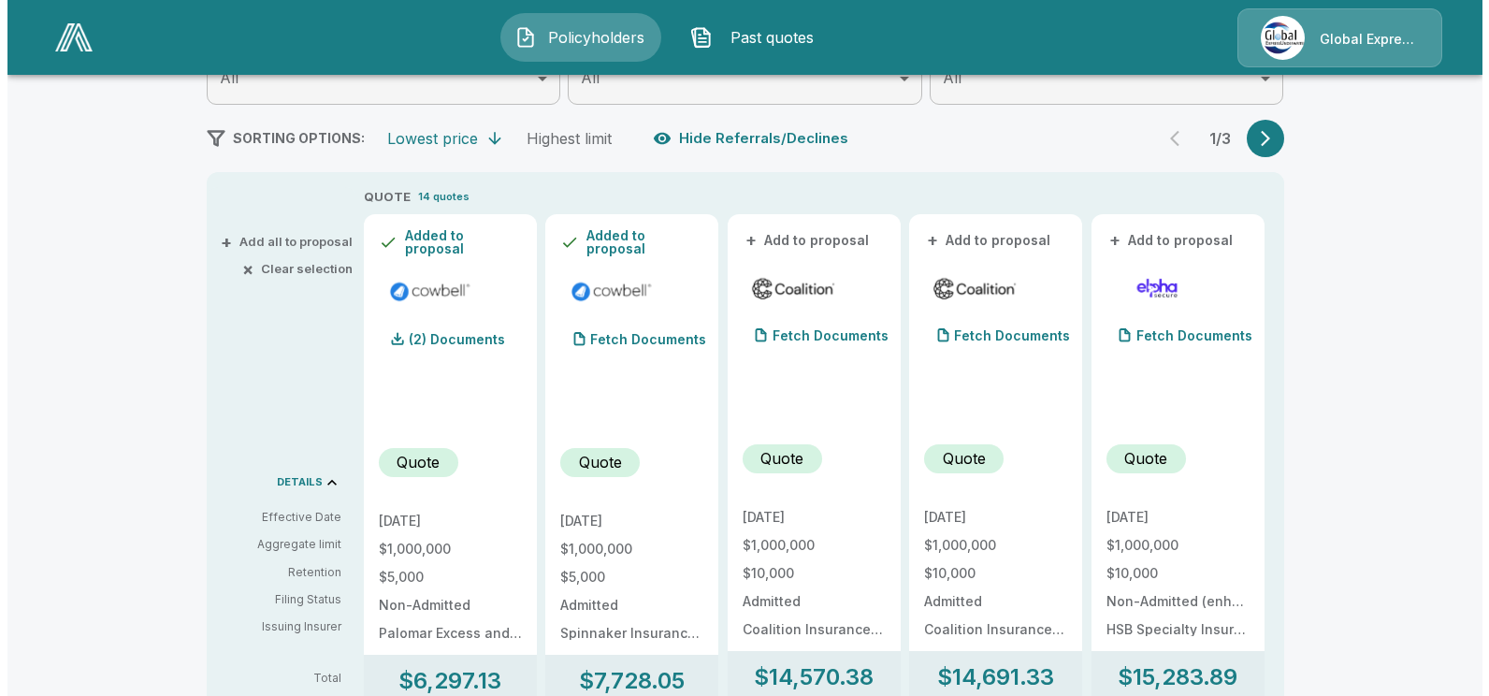
scroll to position [468, 0]
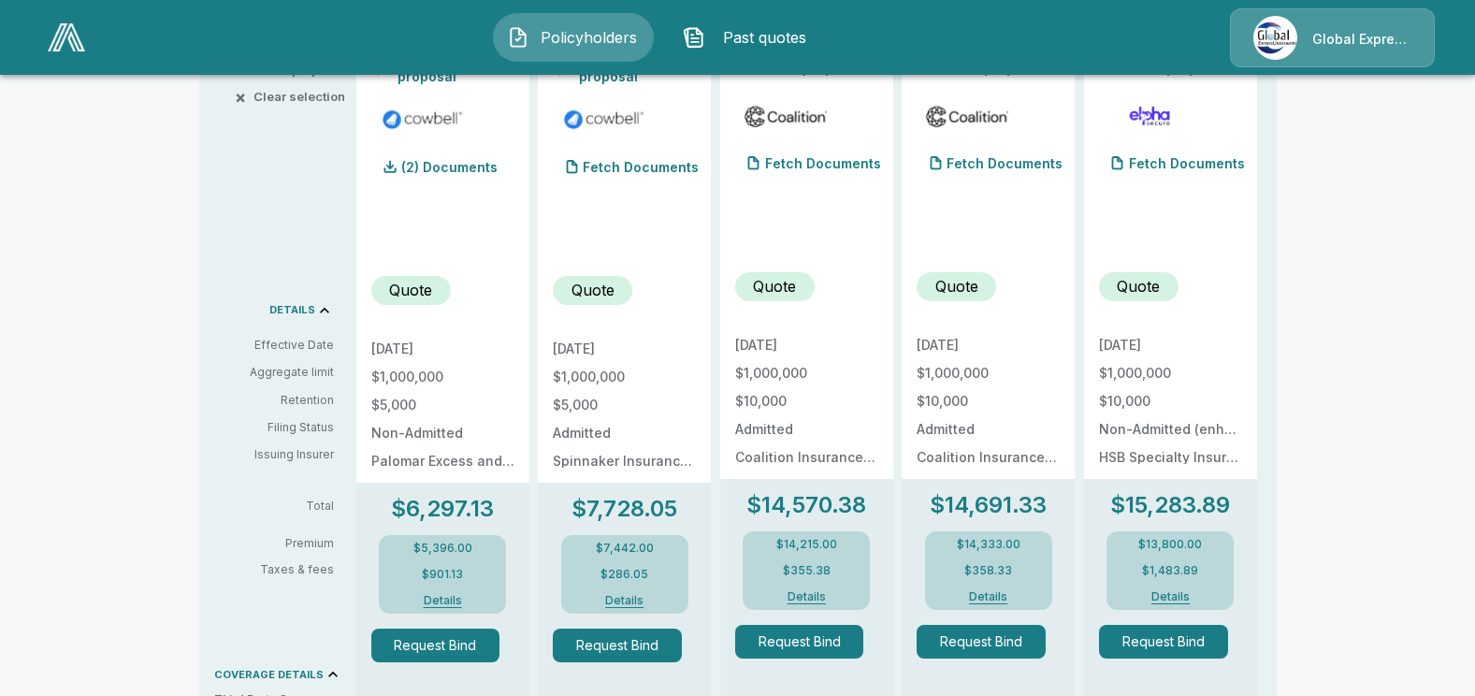
click at [446, 595] on button "Details" at bounding box center [442, 600] width 75 height 11
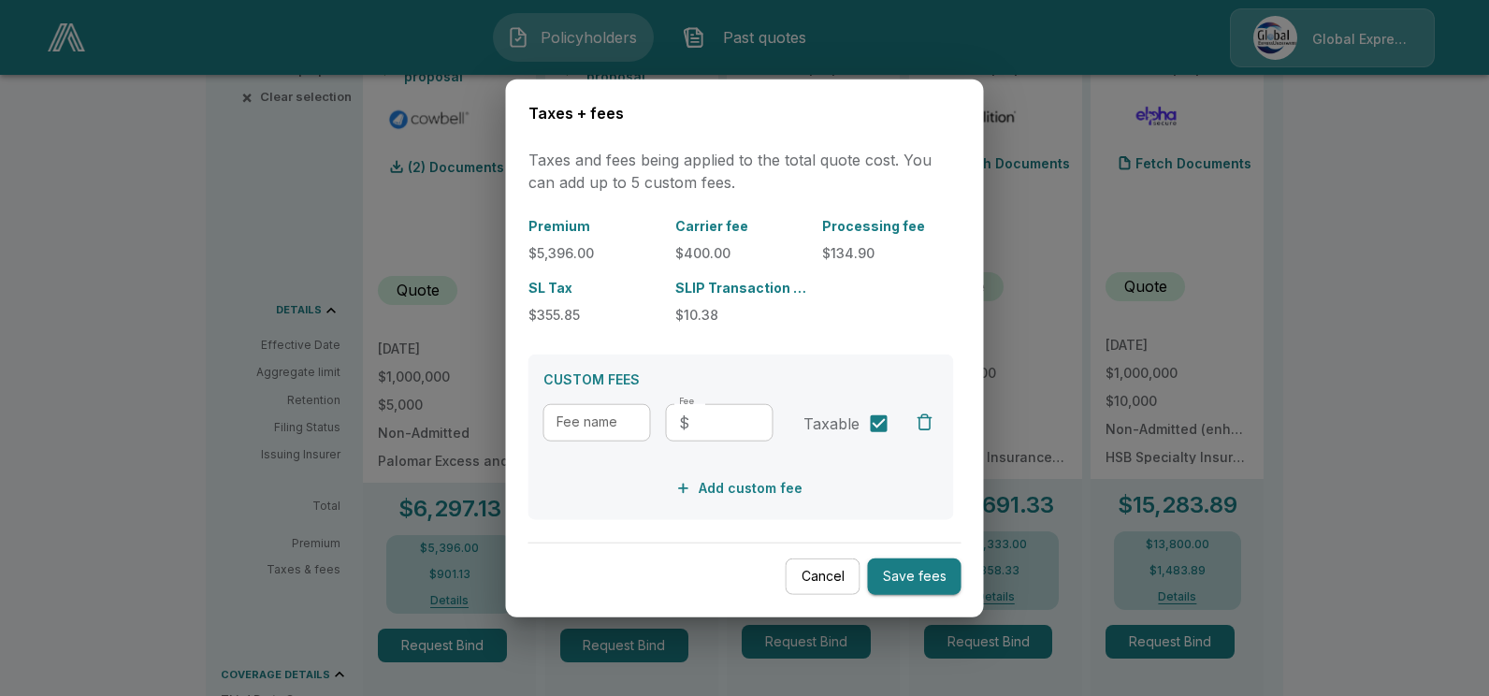
click at [559, 417] on input "Fee name" at bounding box center [597, 421] width 108 height 37
drag, startPoint x: 604, startPoint y: 421, endPoint x: 540, endPoint y: 421, distance: 64.5
click at [540, 421] on div "CUSTOM FEES Fee name ****** Fee name Fee ​ $ Fee Taxable Add custom fee" at bounding box center [741, 437] width 426 height 166
type input "**********"
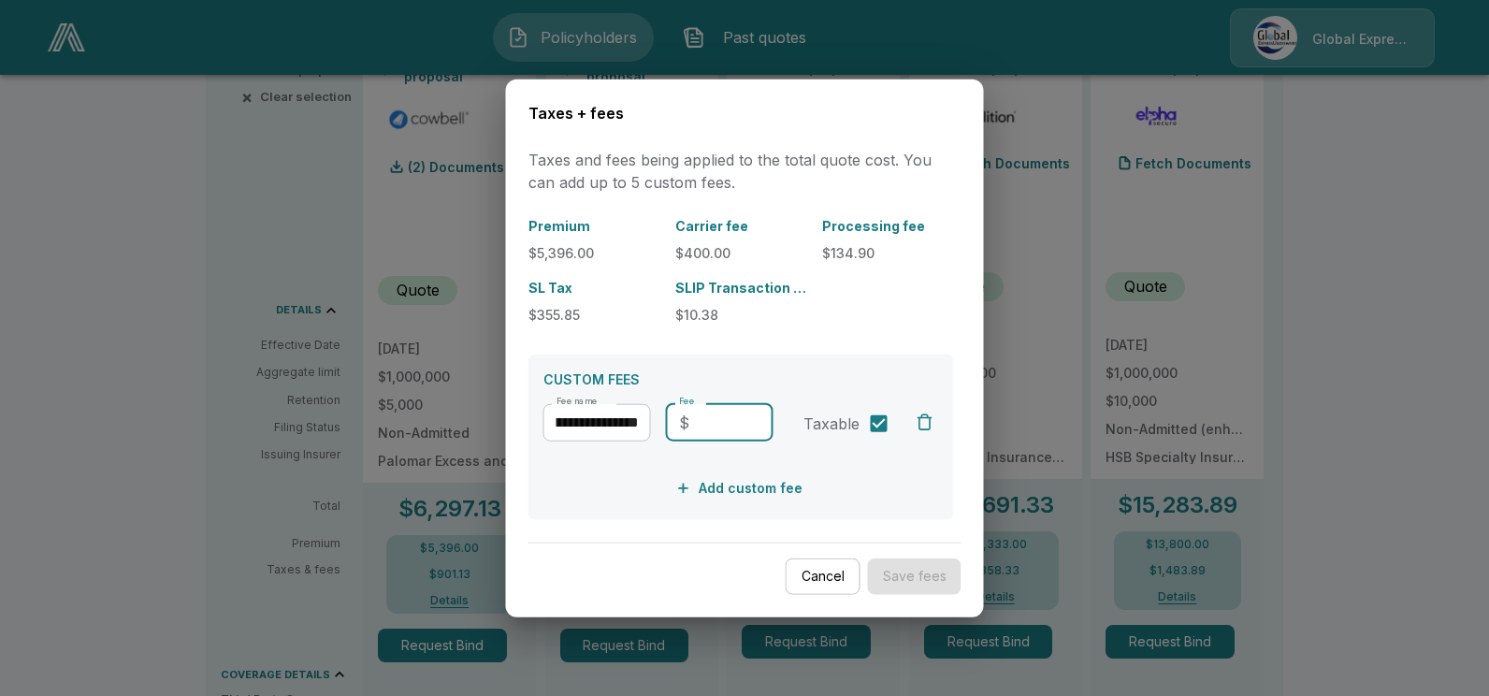
scroll to position [0, 0]
type input "******"
click at [934, 571] on button "Save fees" at bounding box center [915, 576] width 94 height 36
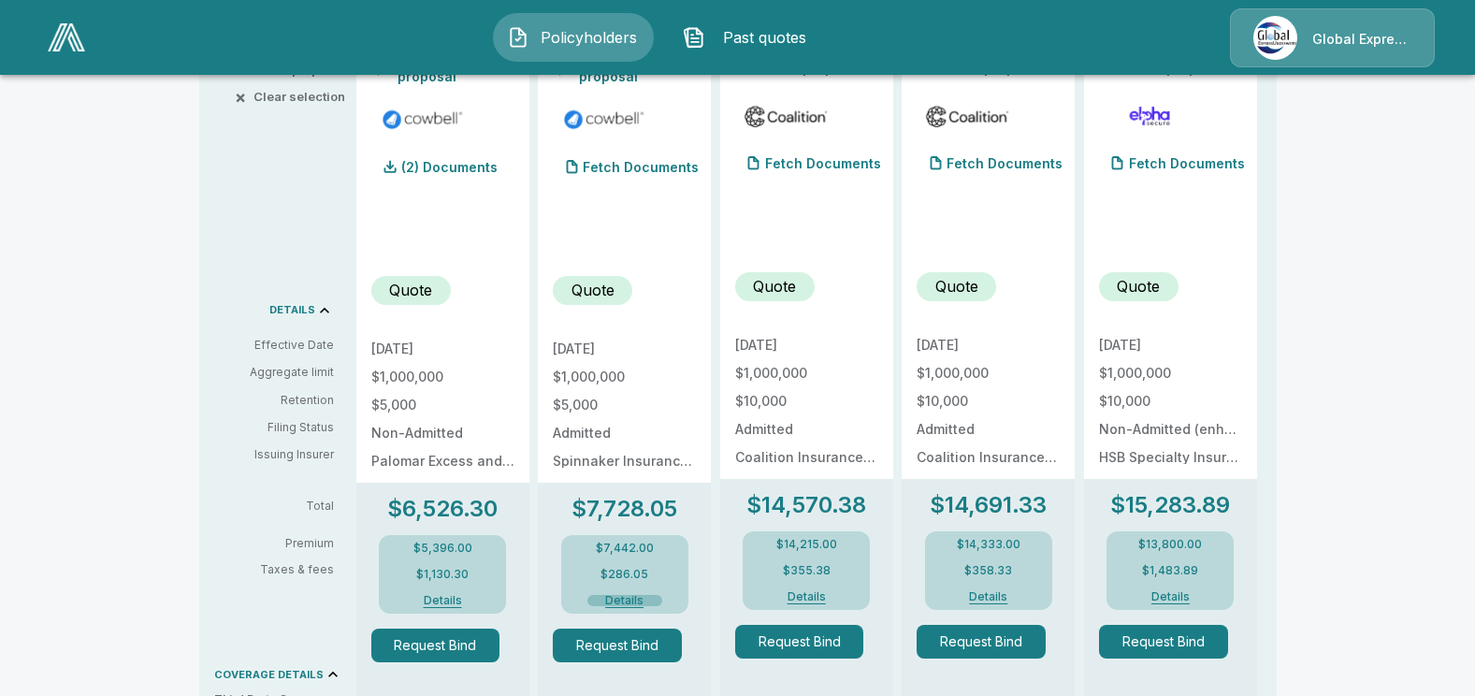
click at [635, 595] on button "Details" at bounding box center [624, 600] width 75 height 11
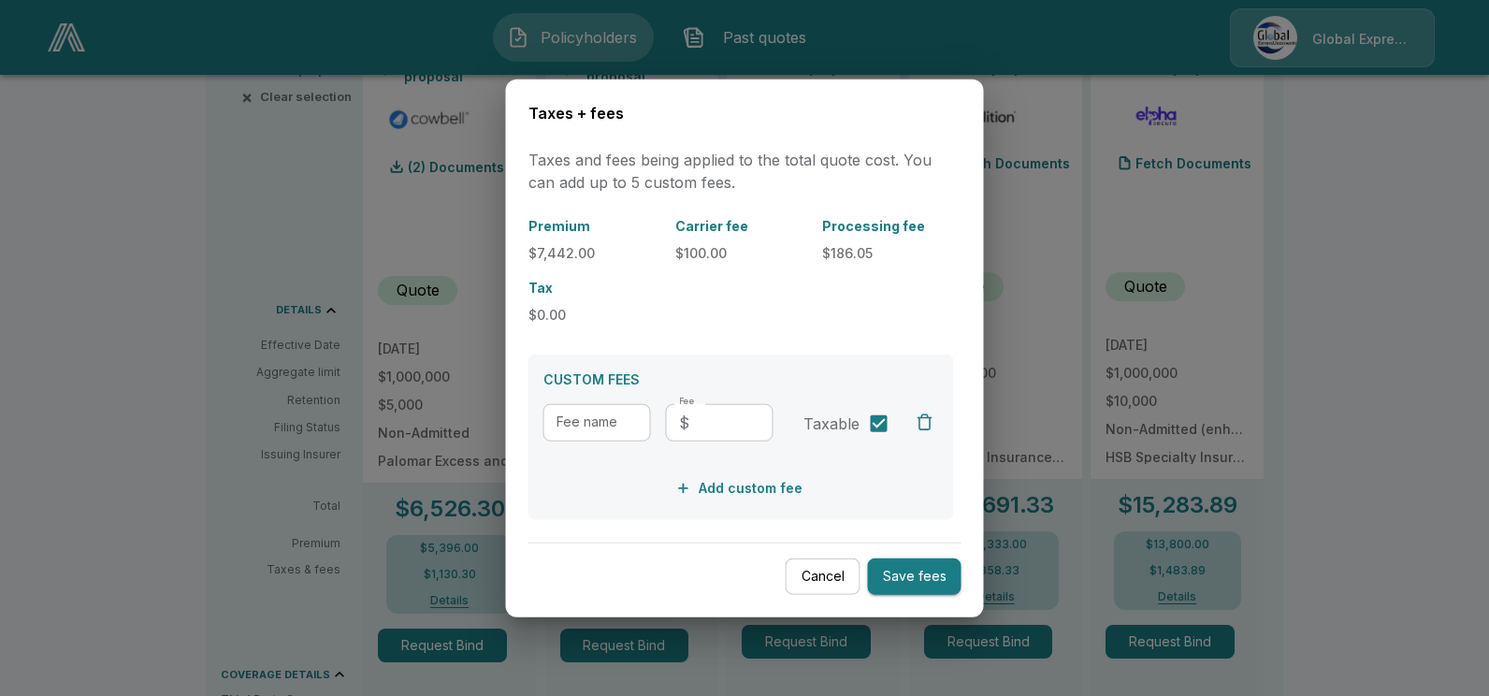
click at [559, 422] on input "Fee name" at bounding box center [597, 421] width 108 height 37
type input "**********"
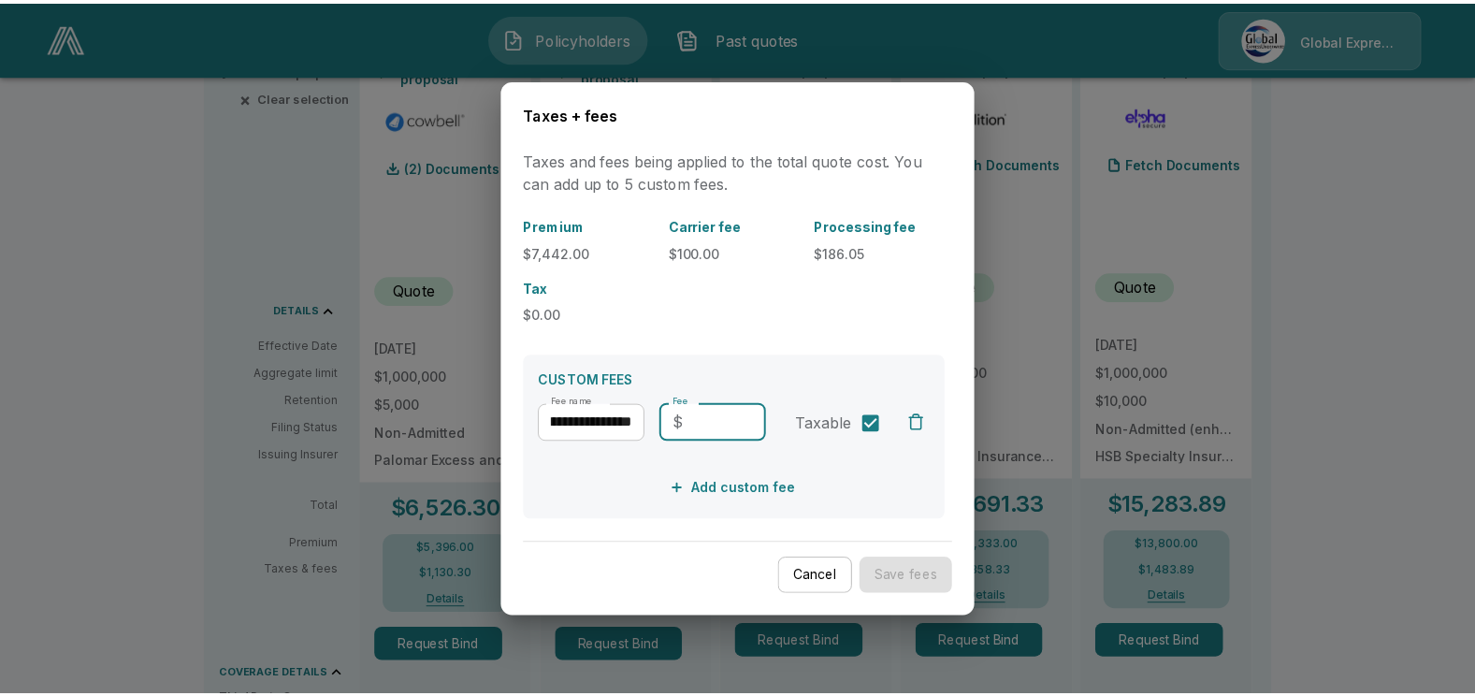
scroll to position [0, 0]
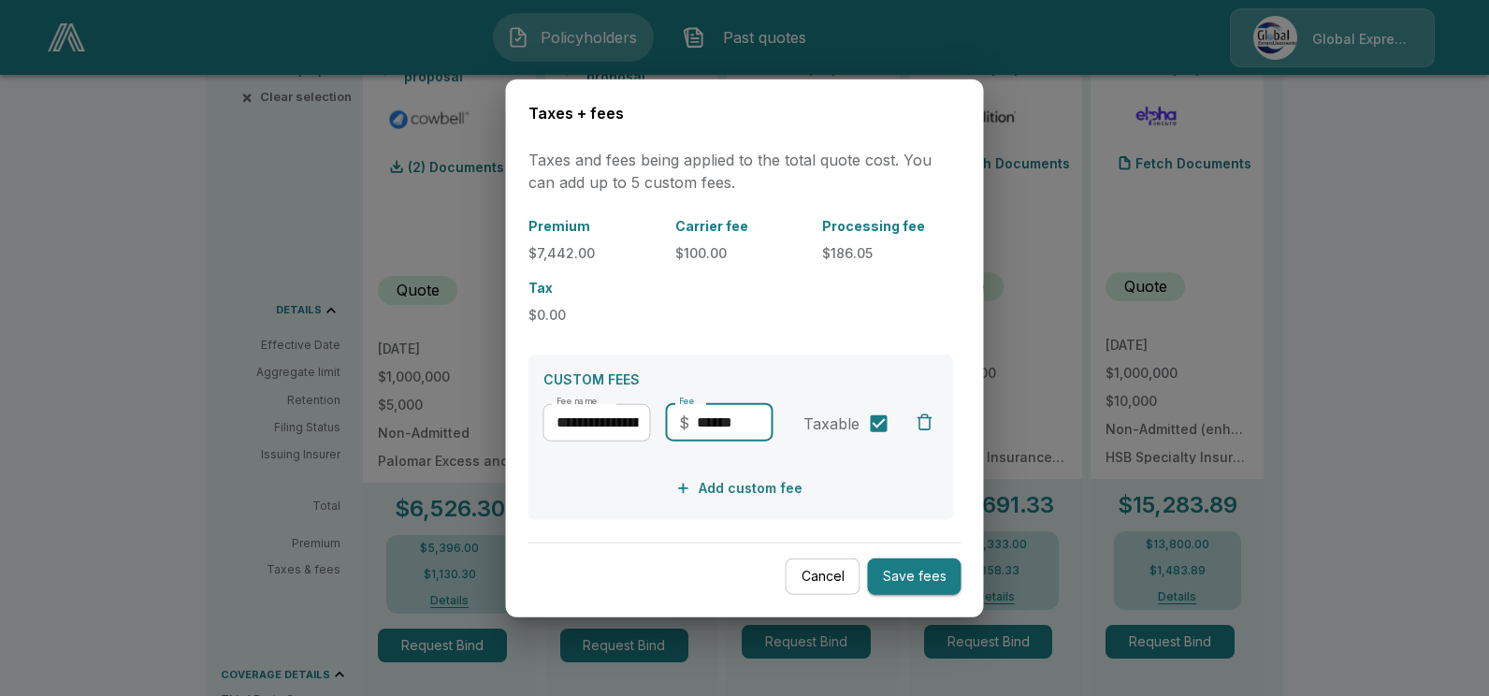
type input "******"
click at [916, 566] on button "Save fees" at bounding box center [915, 576] width 94 height 36
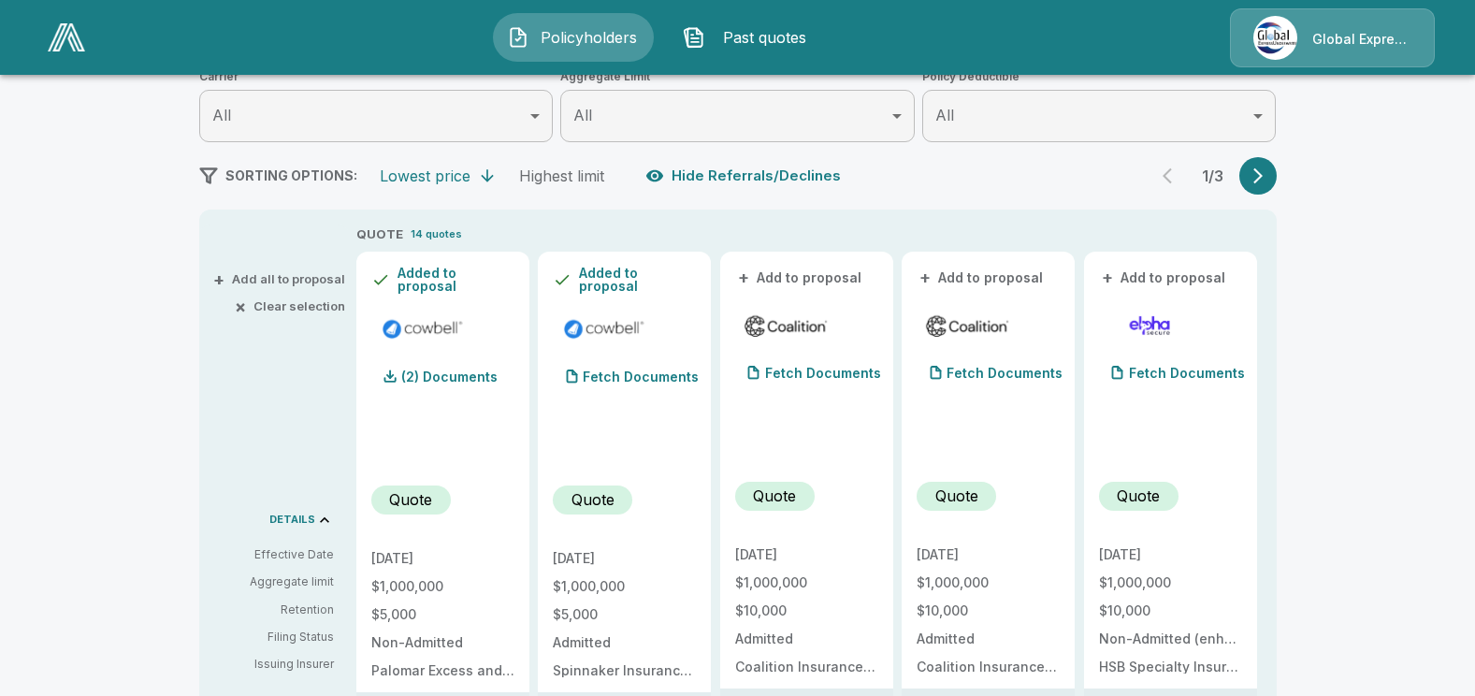
scroll to position [94, 0]
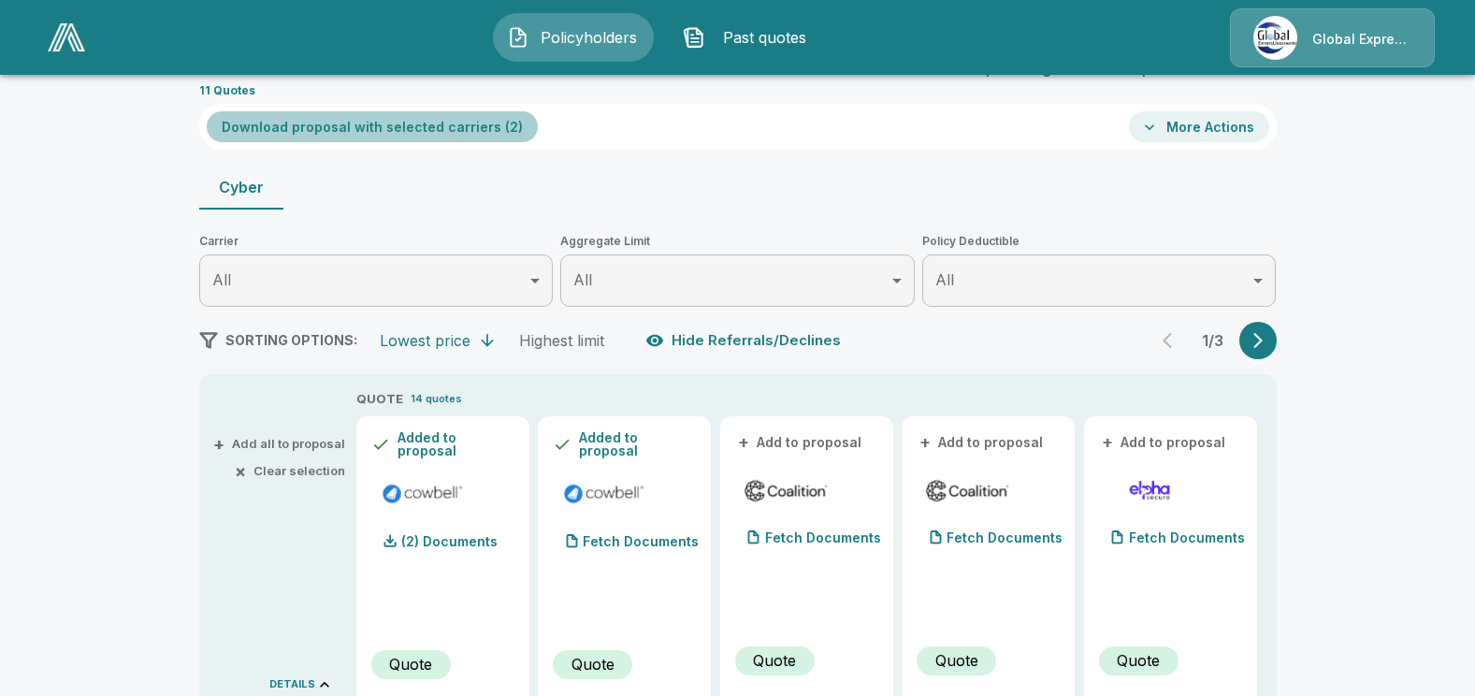
click at [387, 127] on button "Download proposal with selected carriers ( 2 )" at bounding box center [372, 126] width 331 height 31
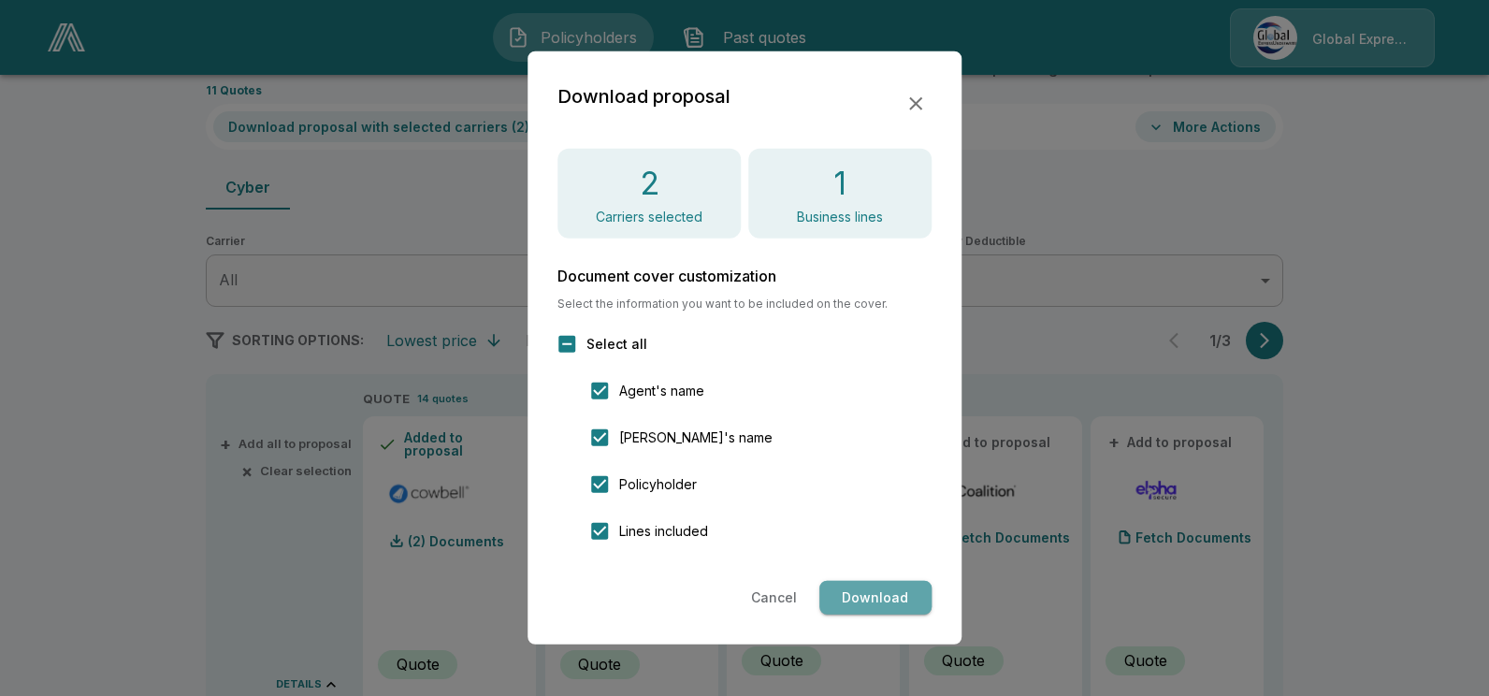
click at [861, 604] on button "Download" at bounding box center [875, 598] width 112 height 35
click at [775, 594] on button "Cancel" at bounding box center [774, 598] width 61 height 35
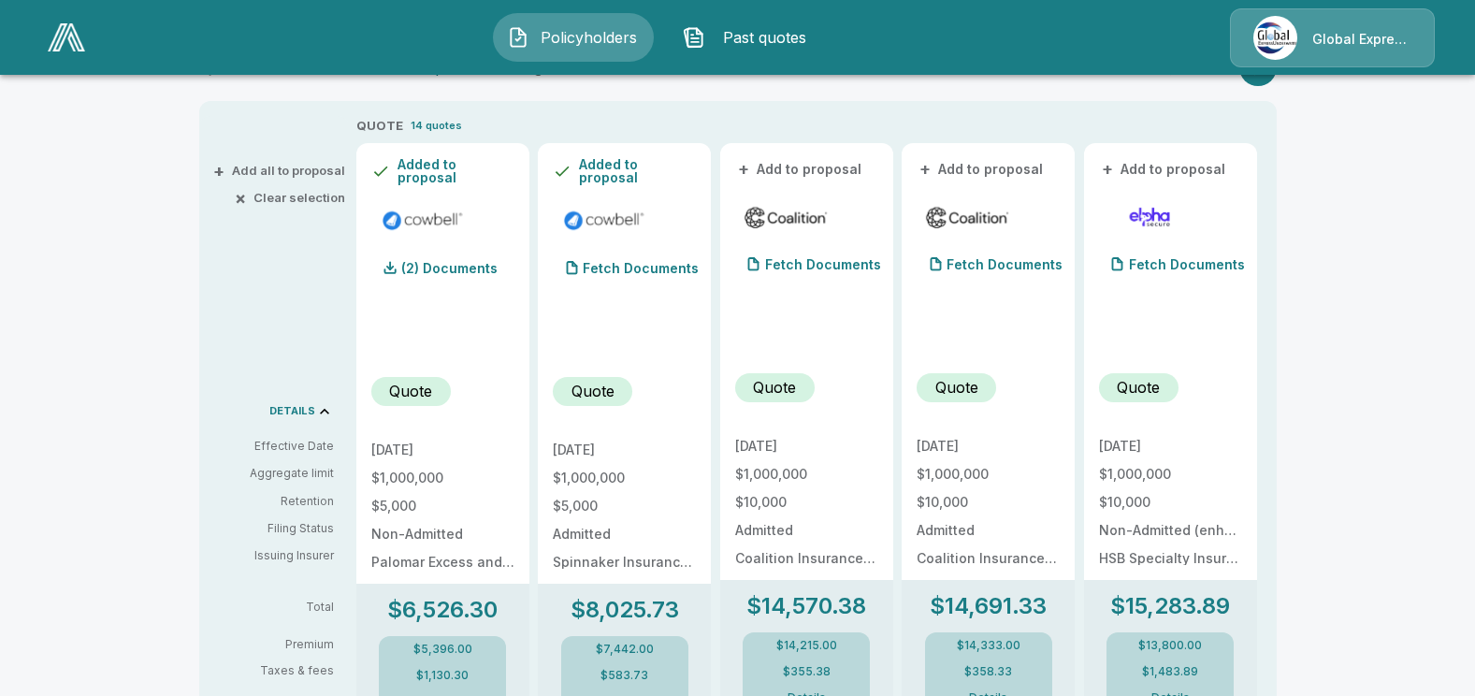
scroll to position [374, 0]
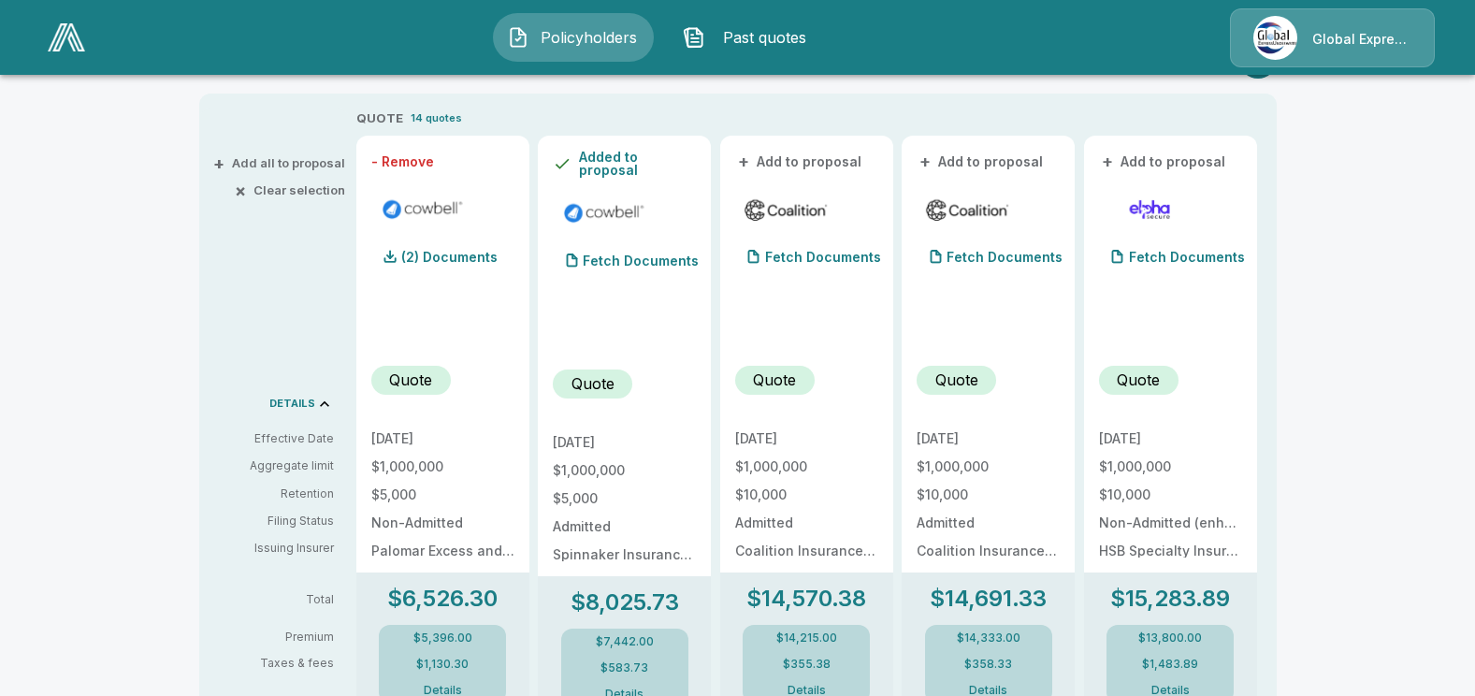
click at [420, 161] on button "- Remove" at bounding box center [402, 161] width 63 height 13
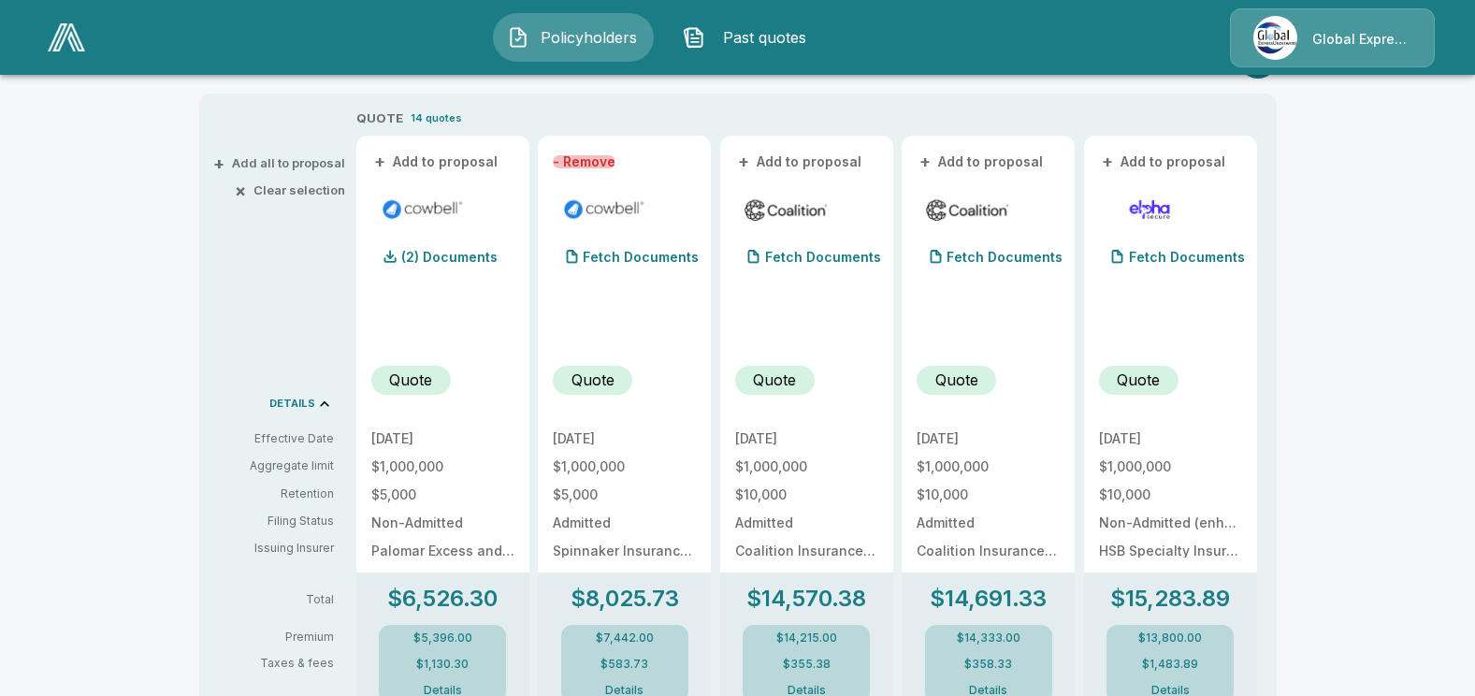
click at [583, 162] on button "- Remove" at bounding box center [584, 161] width 63 height 13
click at [438, 161] on button "+ Add to proposal" at bounding box center [436, 162] width 131 height 21
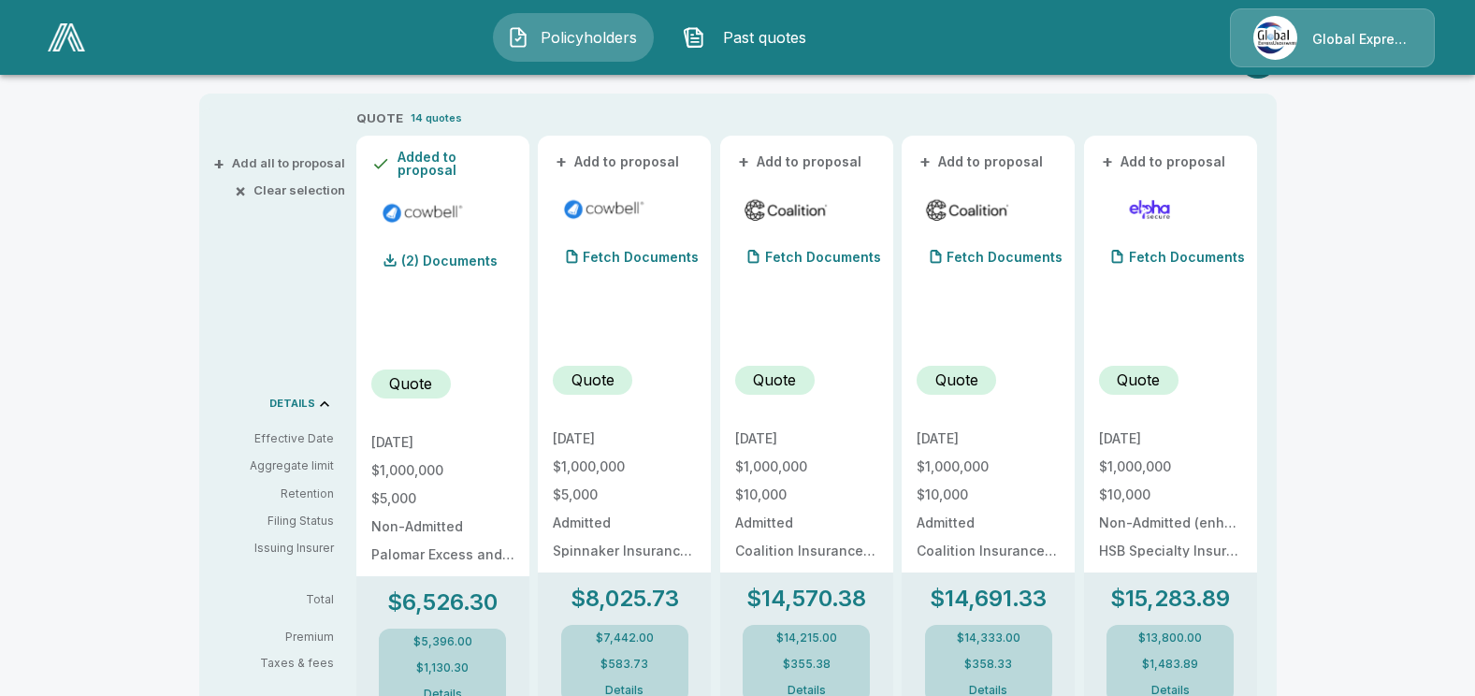
click at [636, 158] on button "+ Add to proposal" at bounding box center [618, 162] width 131 height 21
click at [588, 164] on button "- Remove" at bounding box center [584, 161] width 63 height 13
click at [577, 164] on button "+ Add to proposal" at bounding box center [618, 162] width 131 height 21
click at [569, 165] on button "- Remove" at bounding box center [584, 161] width 63 height 13
click at [598, 160] on button "+ Add to proposal" at bounding box center [618, 162] width 131 height 21
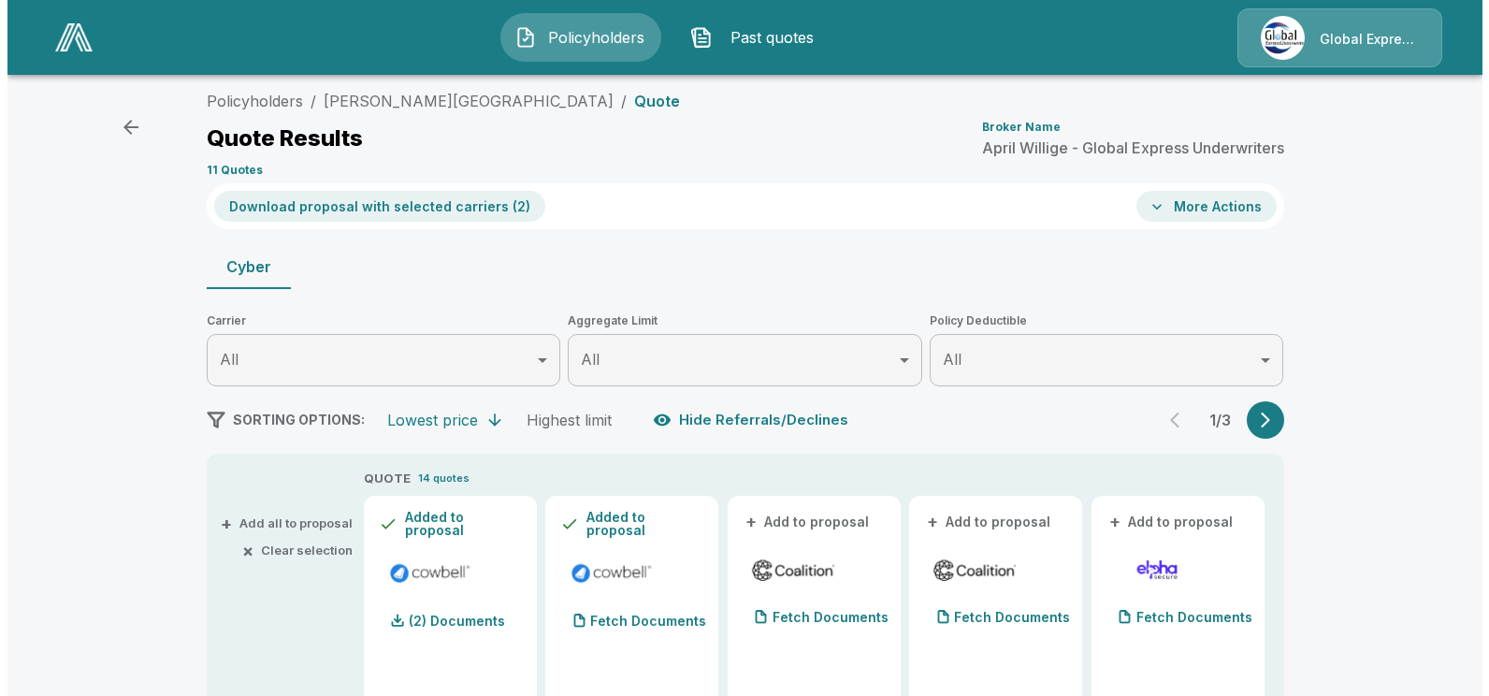
scroll to position [0, 0]
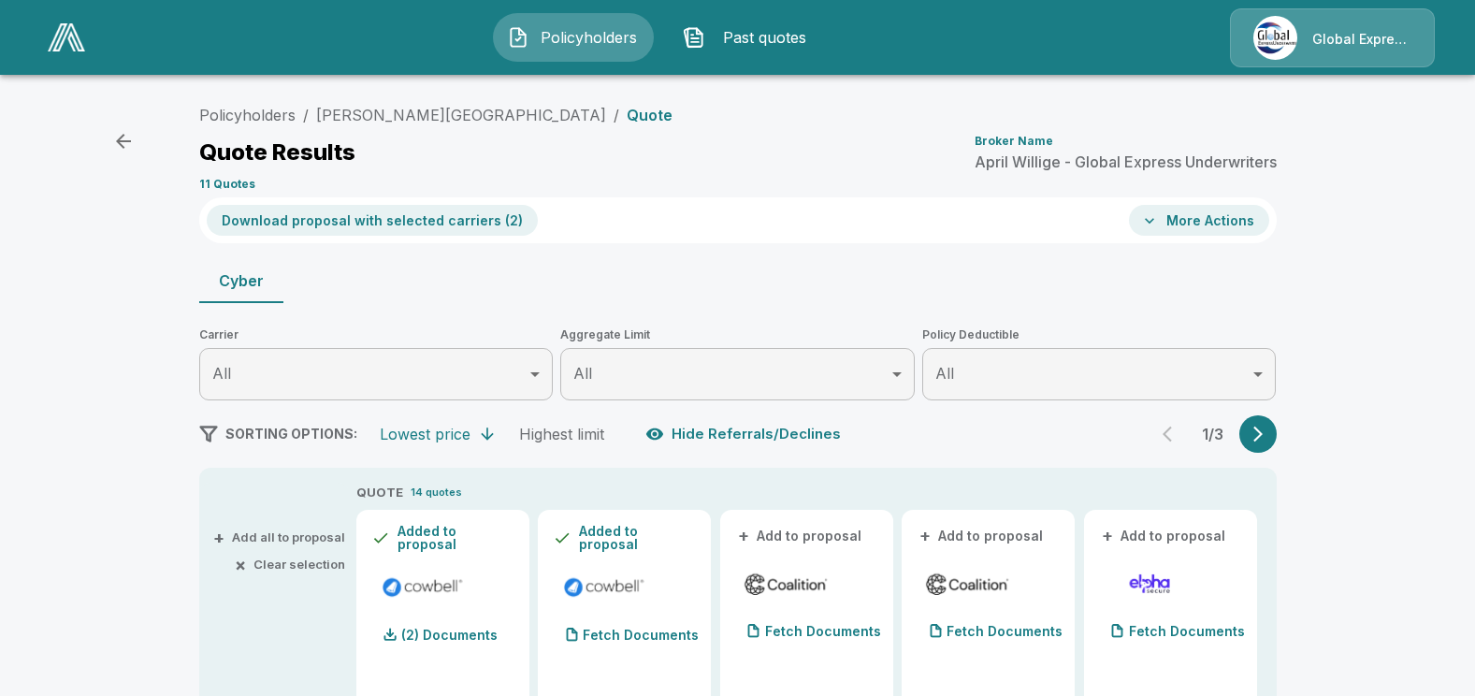
click at [432, 222] on button "Download proposal with selected carriers ( 2 )" at bounding box center [372, 220] width 331 height 31
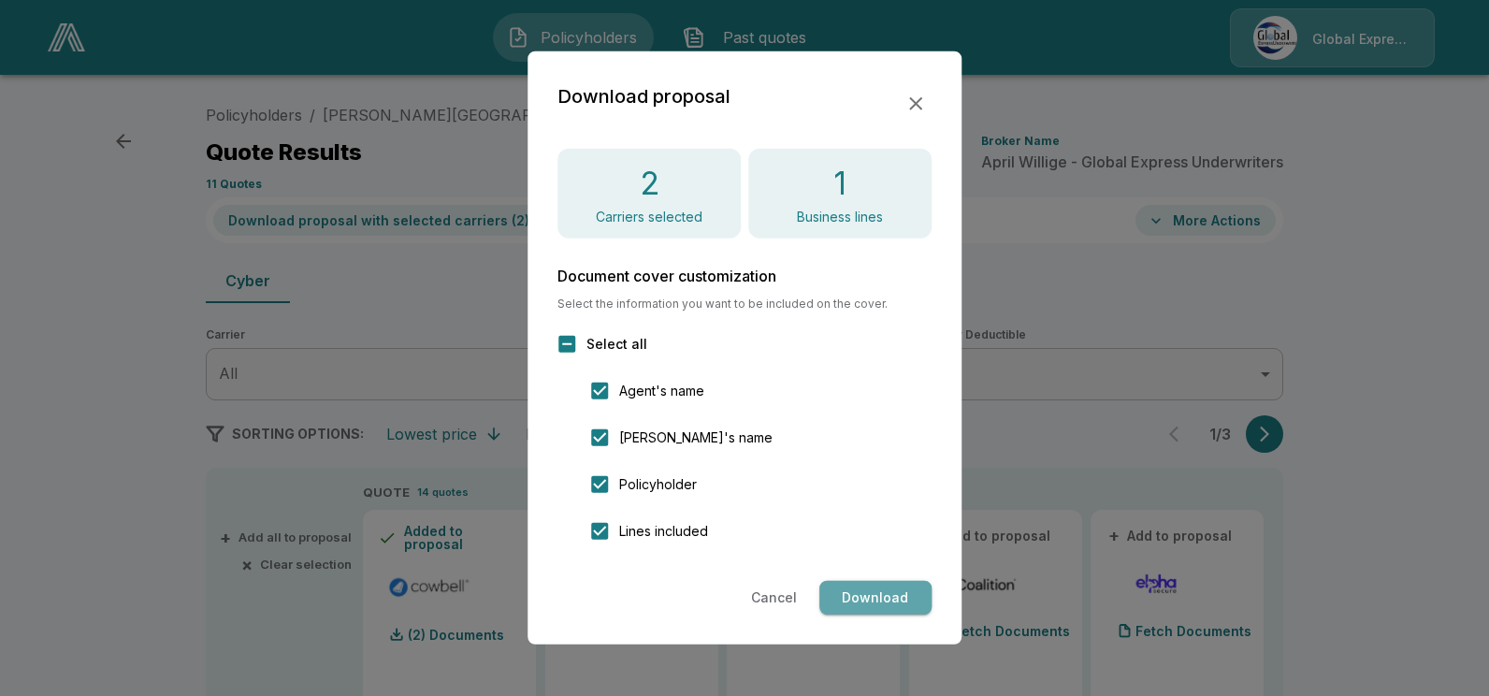
click at [902, 588] on button "Download" at bounding box center [875, 598] width 112 height 35
